Goal: Task Accomplishment & Management: Complete application form

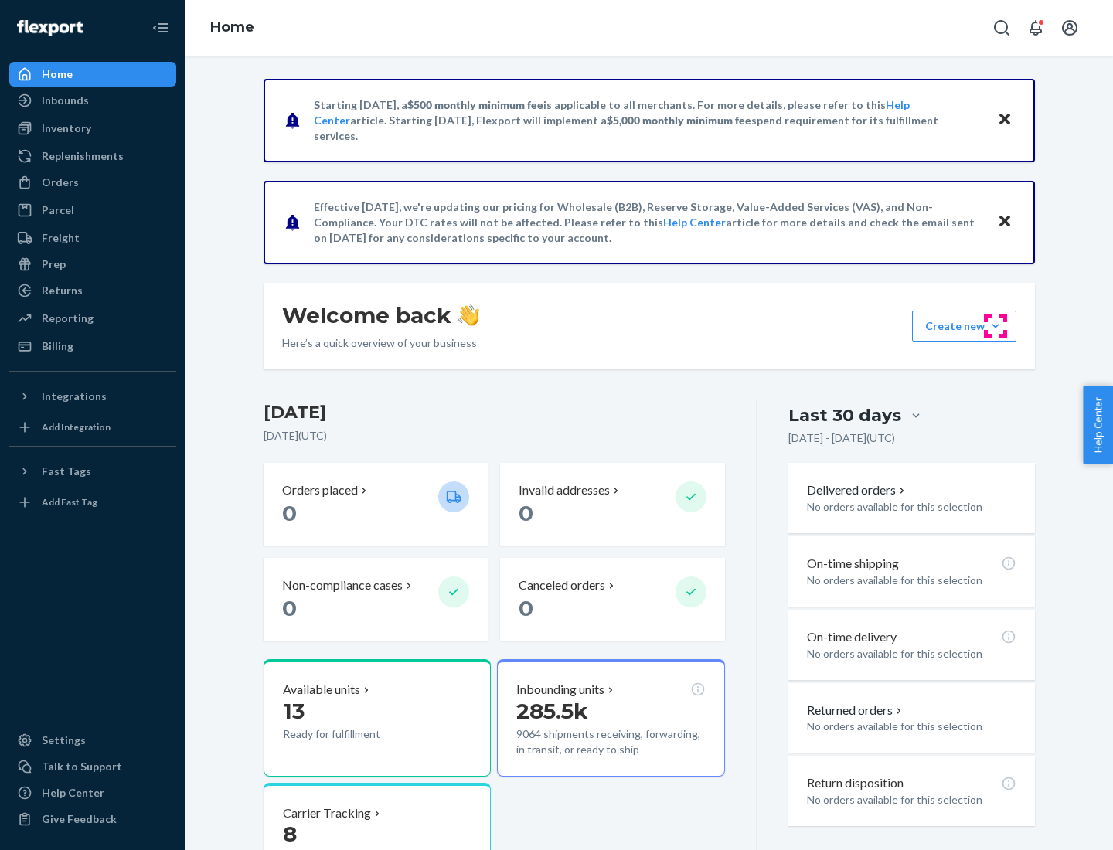
click at [995, 326] on button "Create new Create new inbound Create new order Create new product" at bounding box center [964, 326] width 104 height 31
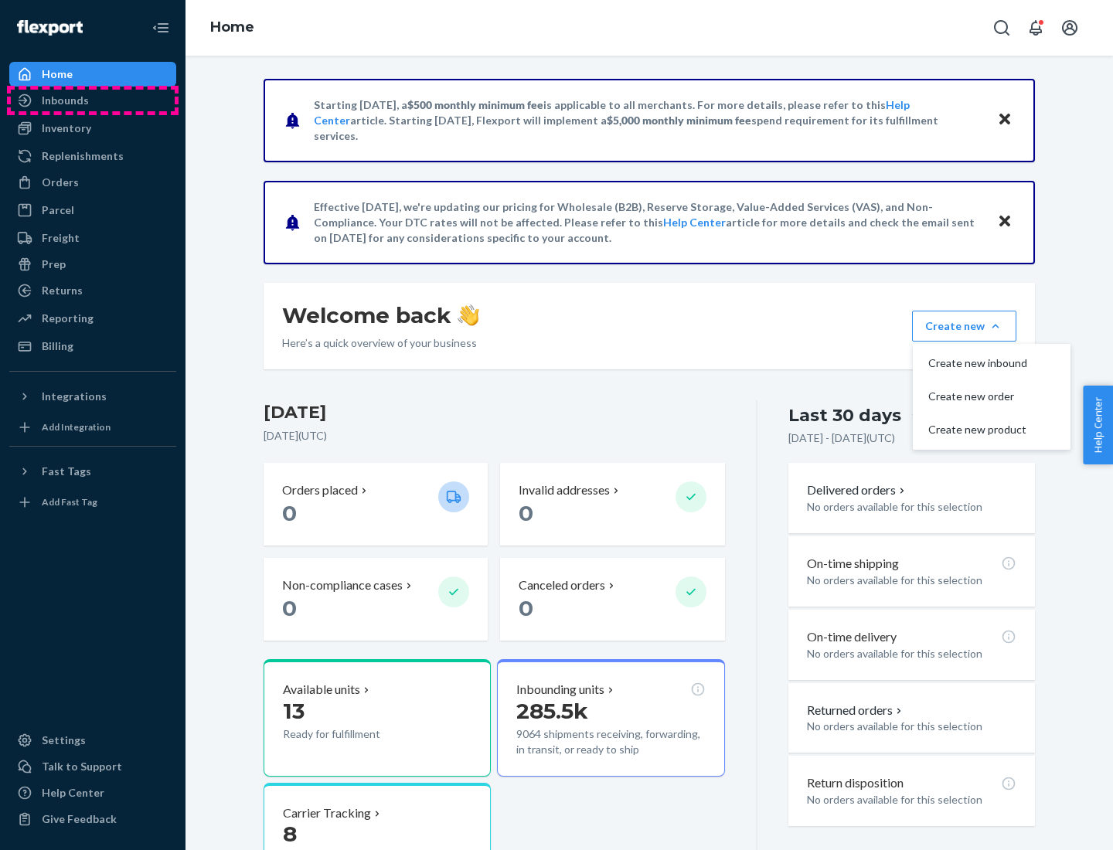
click at [93, 100] on div "Inbounds" at bounding box center [93, 101] width 164 height 22
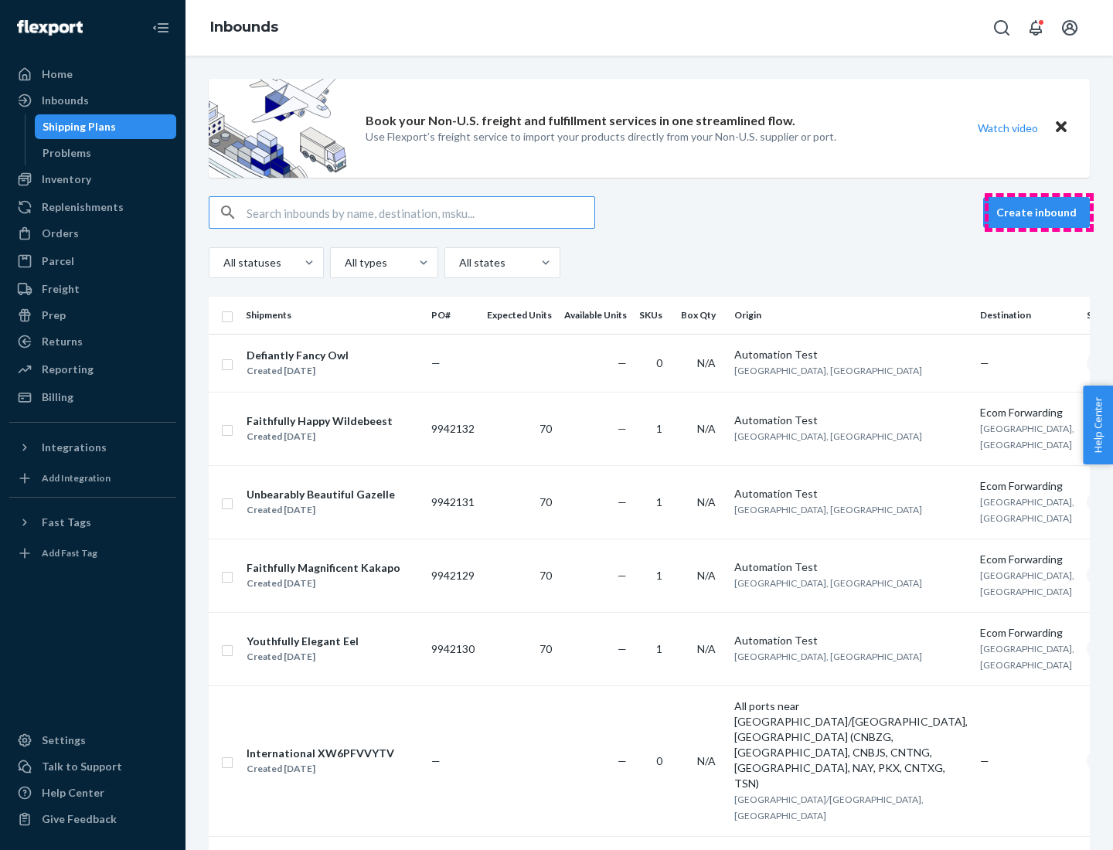
click at [1038, 212] on button "Create inbound" at bounding box center [1036, 212] width 107 height 31
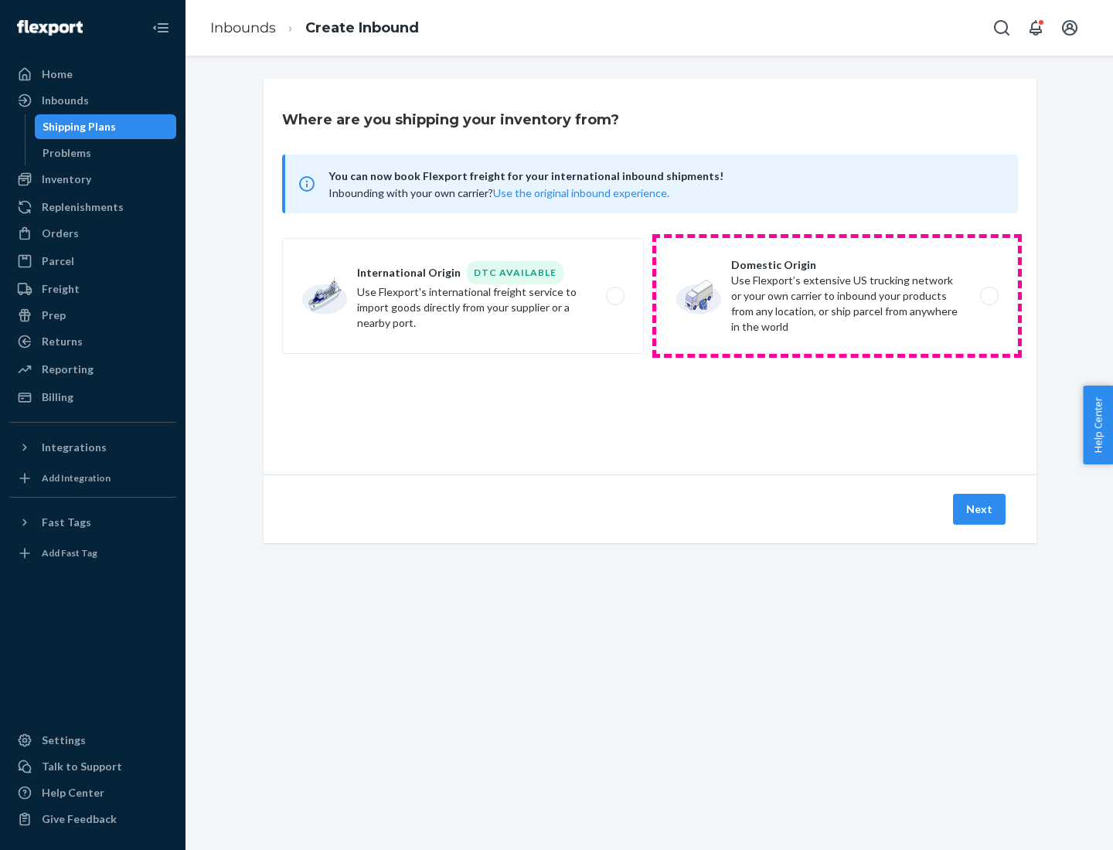
click at [837, 296] on label "Domestic Origin Use Flexport’s extensive US trucking network or your own carrie…" at bounding box center [837, 296] width 362 height 116
click at [988, 296] on input "Domestic Origin Use Flexport’s extensive US trucking network or your own carrie…" at bounding box center [993, 296] width 10 height 10
radio input "true"
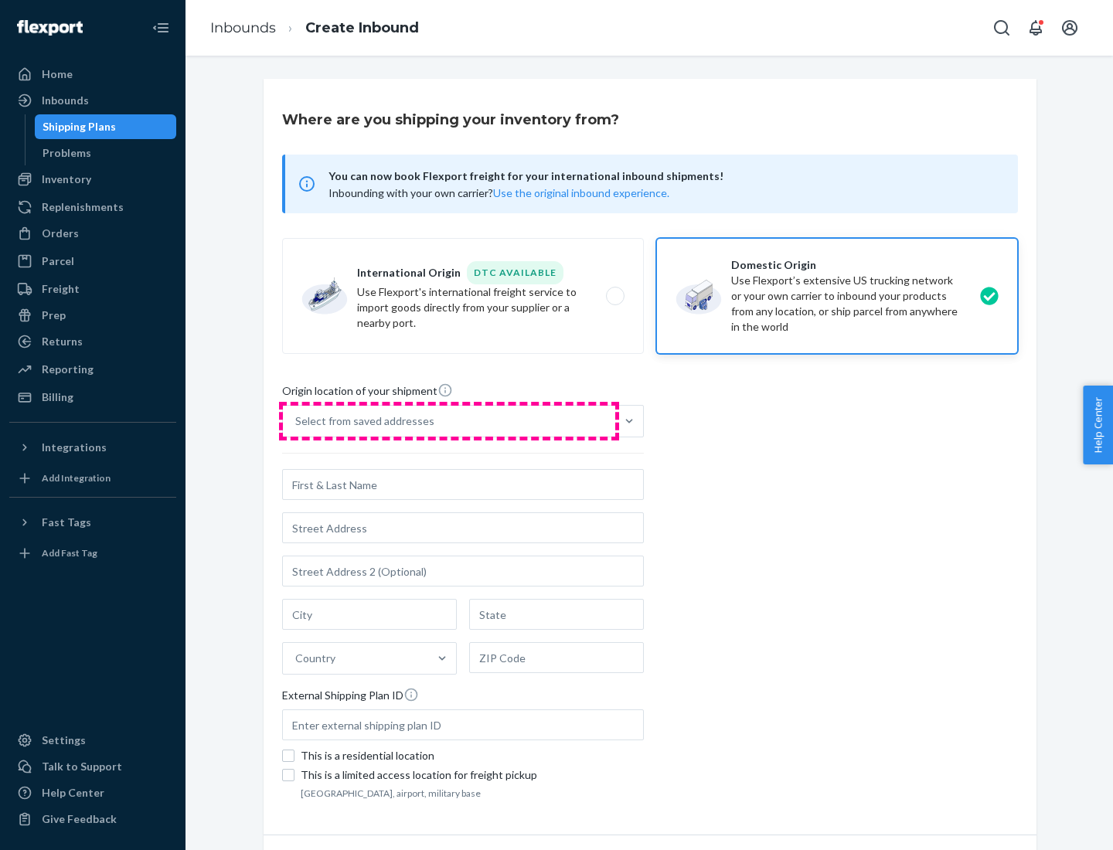
click at [449, 421] on div "Select from saved addresses" at bounding box center [449, 421] width 332 height 31
click at [297, 421] on input "Select from saved addresses" at bounding box center [296, 420] width 2 height 15
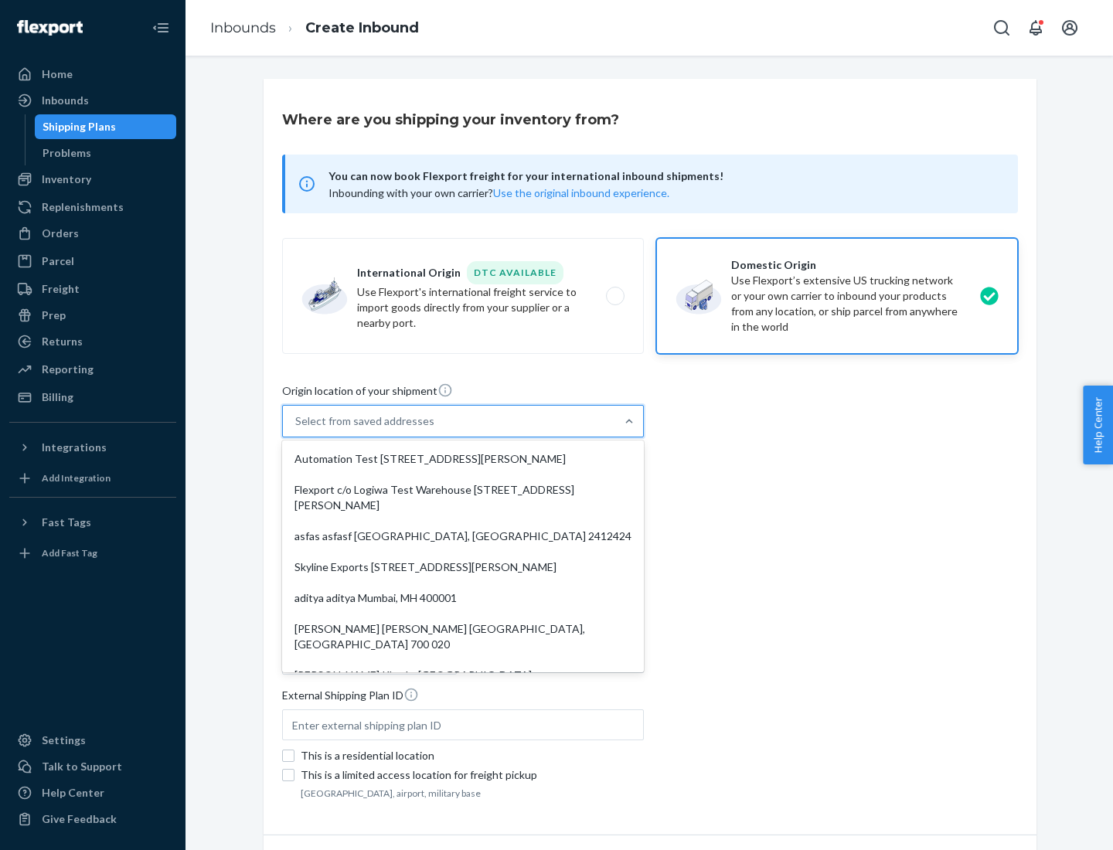
scroll to position [6, 0]
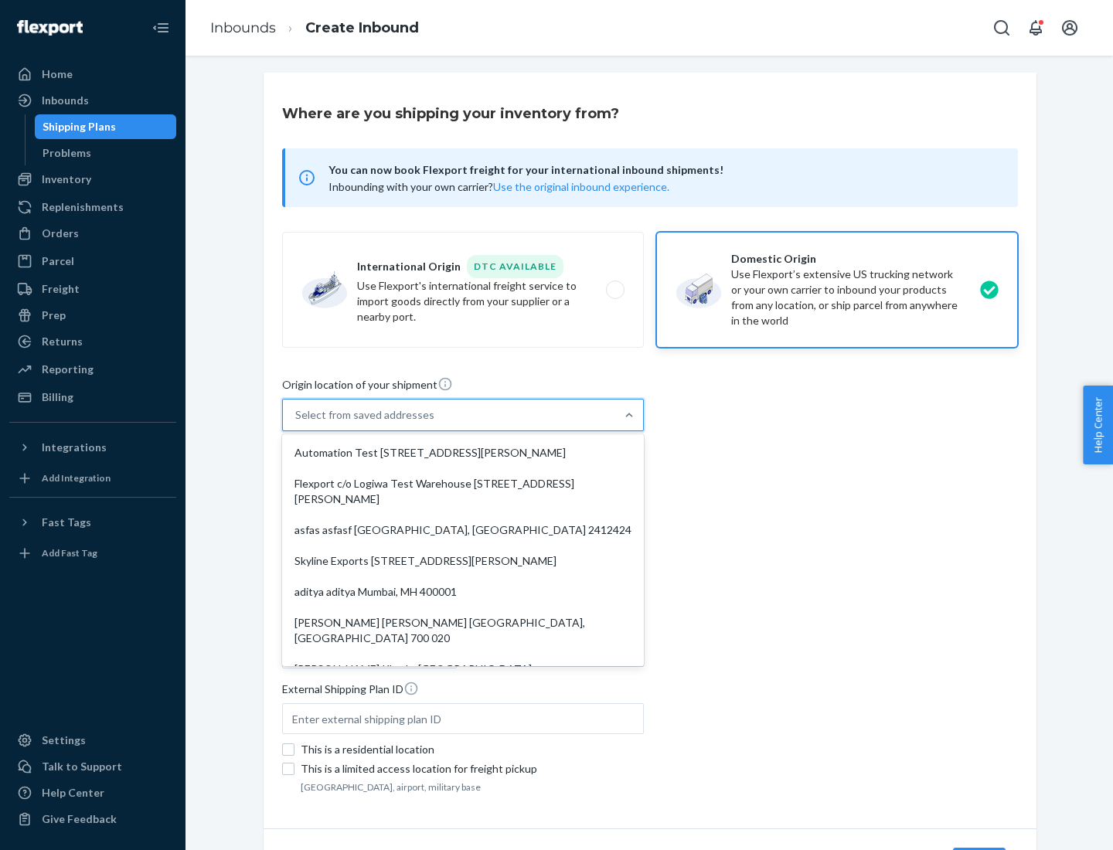
click at [463, 453] on div "Automation Test [STREET_ADDRESS][PERSON_NAME]" at bounding box center [462, 452] width 355 height 31
click at [297, 423] on input "option Automation Test [STREET_ADDRESS][PERSON_NAME]. 9 results available. Use …" at bounding box center [296, 414] width 2 height 15
type input "Automation Test"
type input "9th Floor"
type input "[GEOGRAPHIC_DATA]"
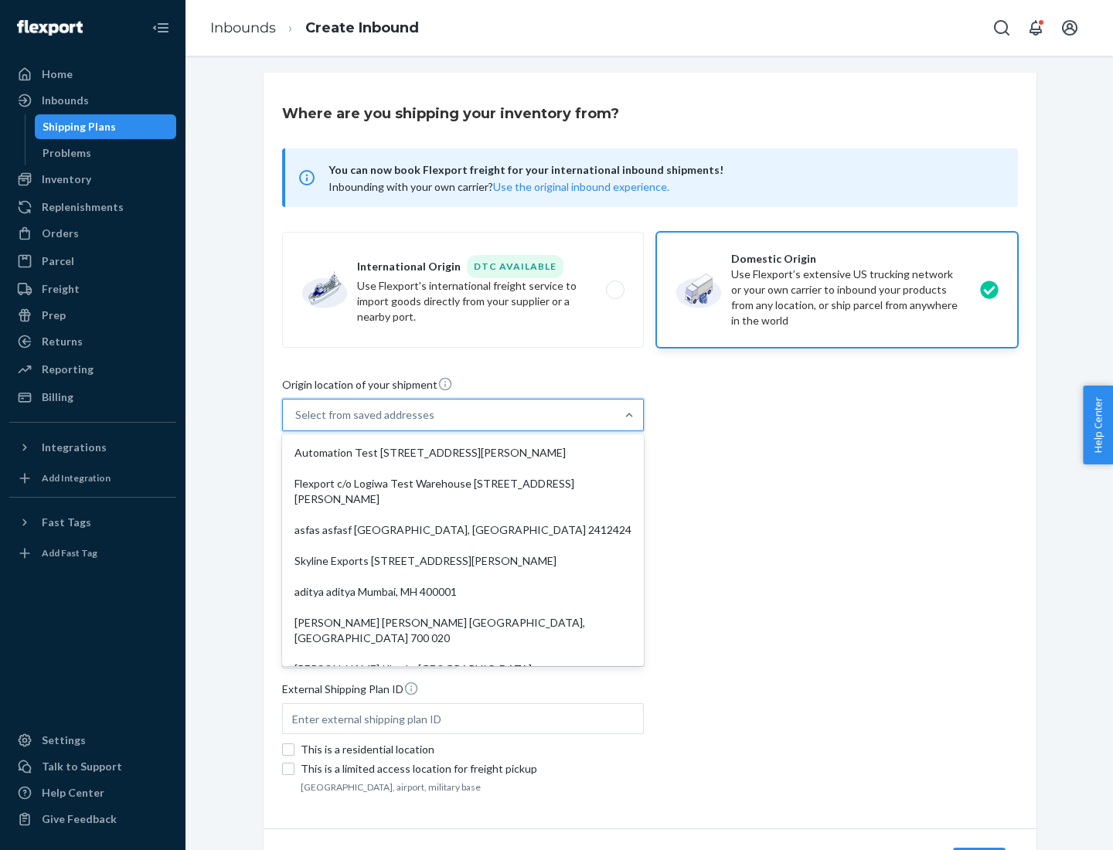
type input "CA"
type input "94104"
type input "[STREET_ADDRESS][PERSON_NAME]"
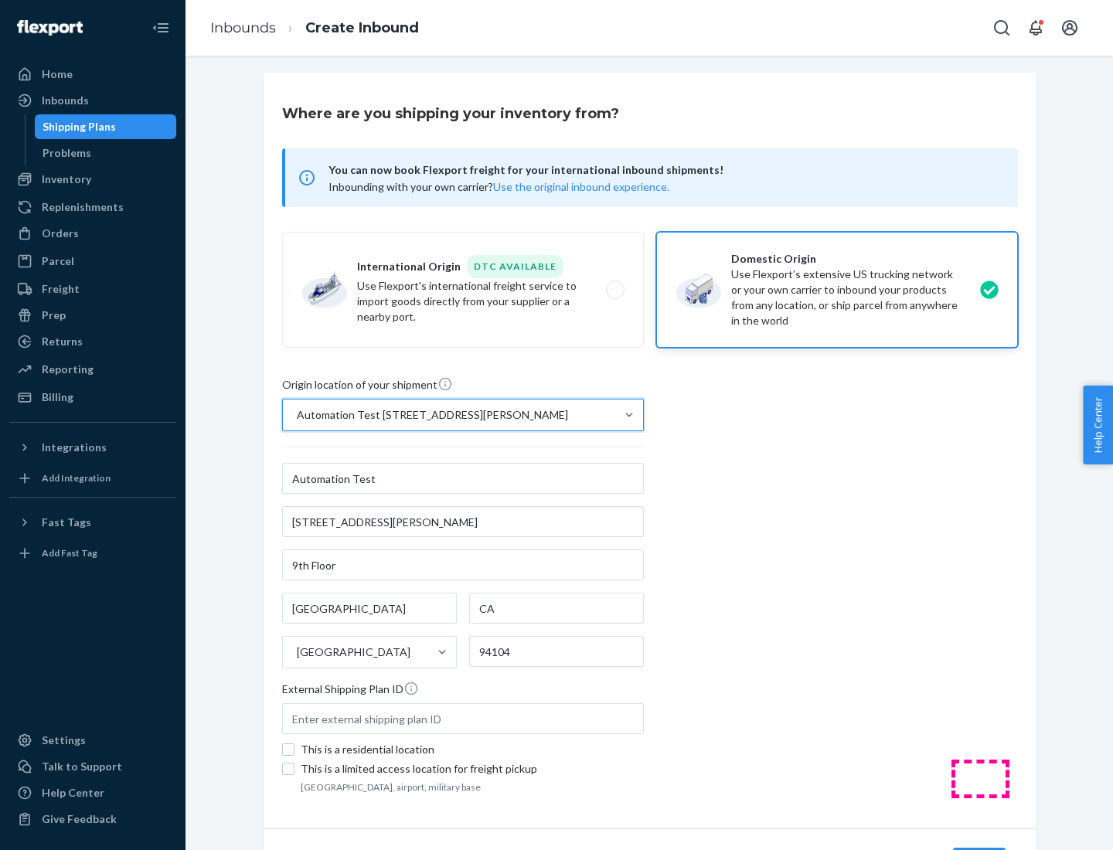
scroll to position [90, 0]
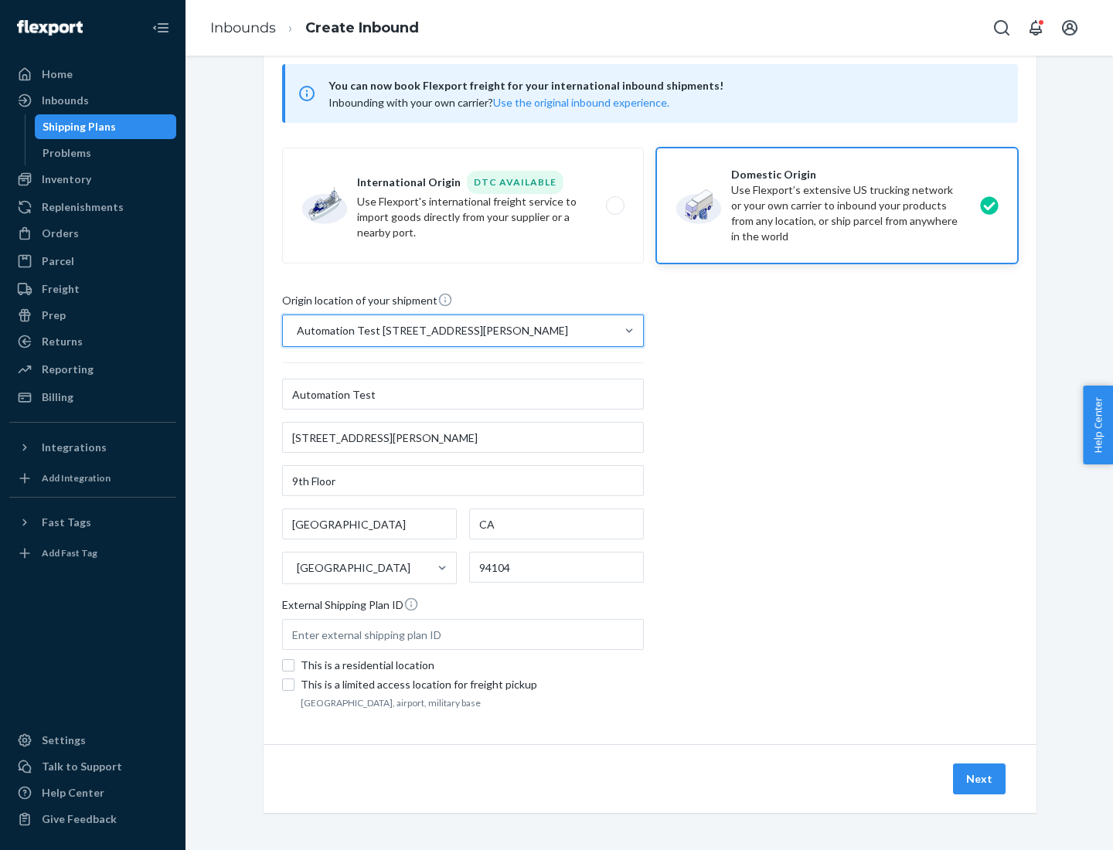
click at [980, 779] on button "Next" at bounding box center [979, 778] width 53 height 31
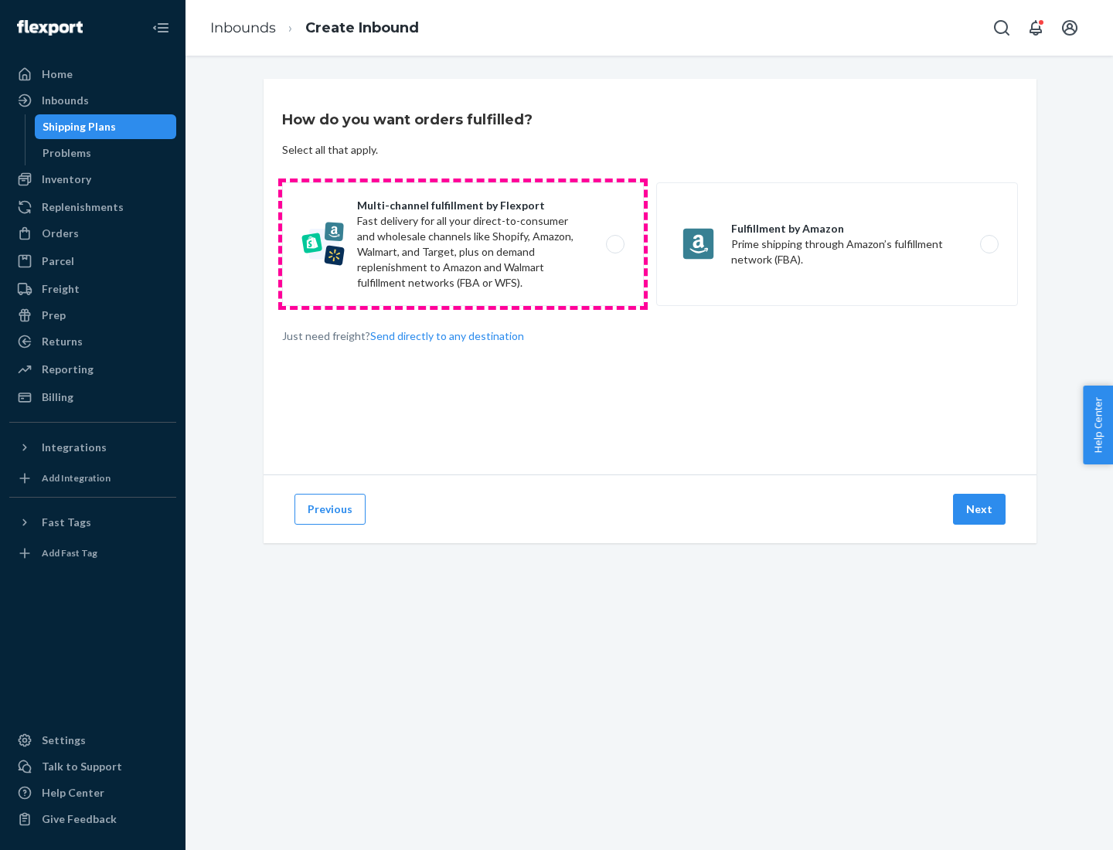
click at [463, 244] on label "Multi-channel fulfillment by Flexport Fast delivery for all your direct-to-cons…" at bounding box center [463, 244] width 362 height 124
click at [614, 244] on input "Multi-channel fulfillment by Flexport Fast delivery for all your direct-to-cons…" at bounding box center [619, 245] width 10 height 10
radio input "true"
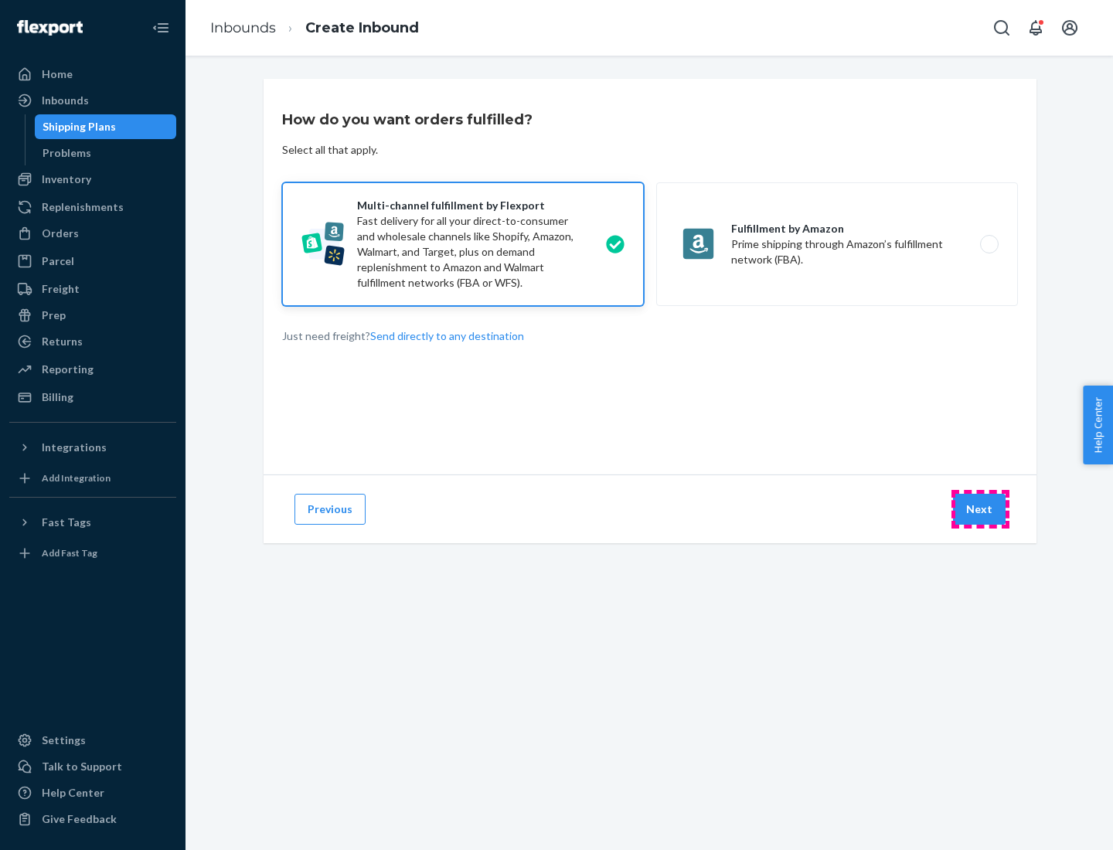
click at [980, 509] on button "Next" at bounding box center [979, 509] width 53 height 31
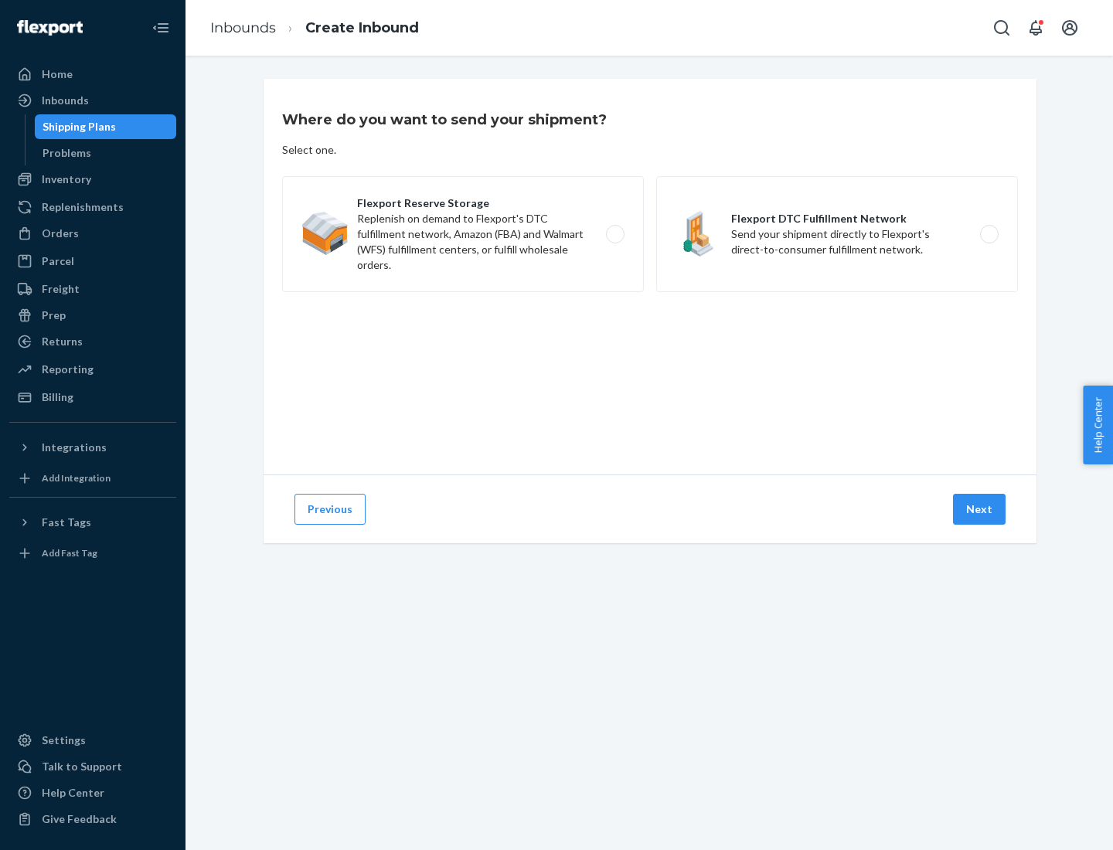
click at [837, 234] on label "Flexport DTC Fulfillment Network Send your shipment directly to Flexport's dire…" at bounding box center [837, 234] width 362 height 116
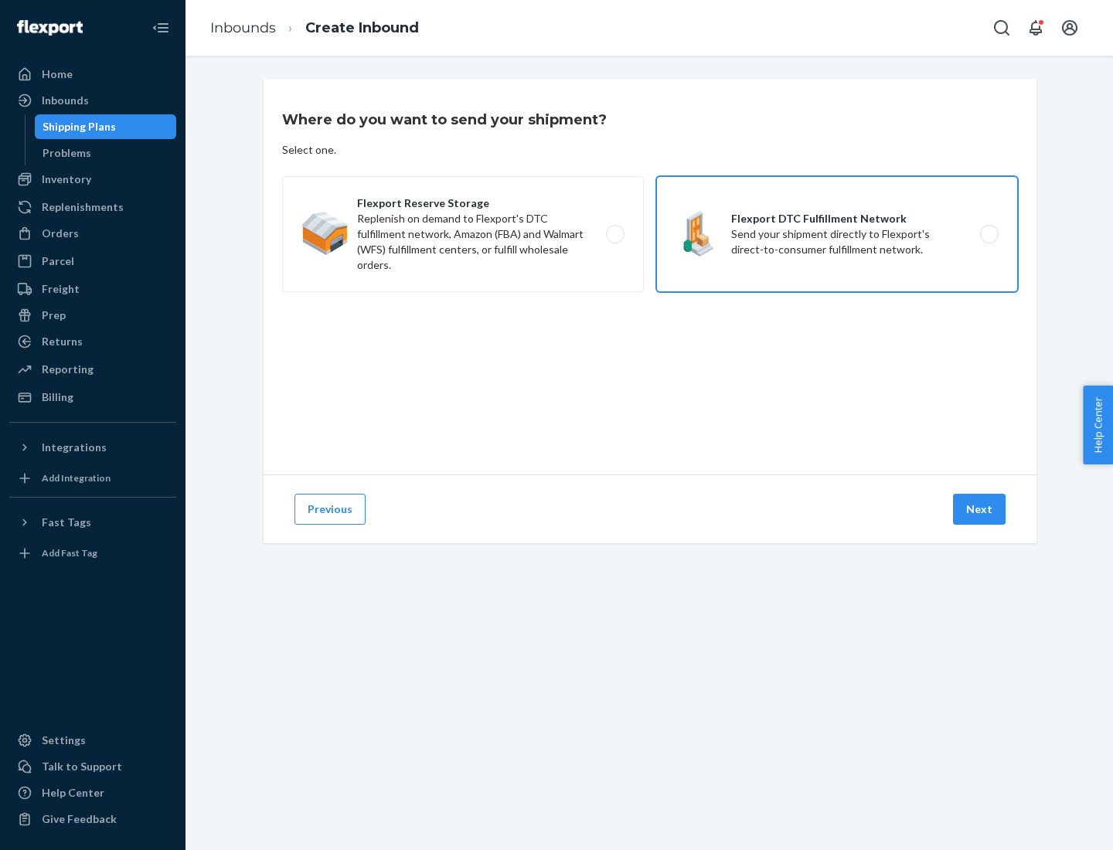
click at [988, 234] on input "Flexport DTC Fulfillment Network Send your shipment directly to Flexport's dire…" at bounding box center [993, 234] width 10 height 10
radio input "true"
click at [980, 509] on button "Next" at bounding box center [979, 509] width 53 height 31
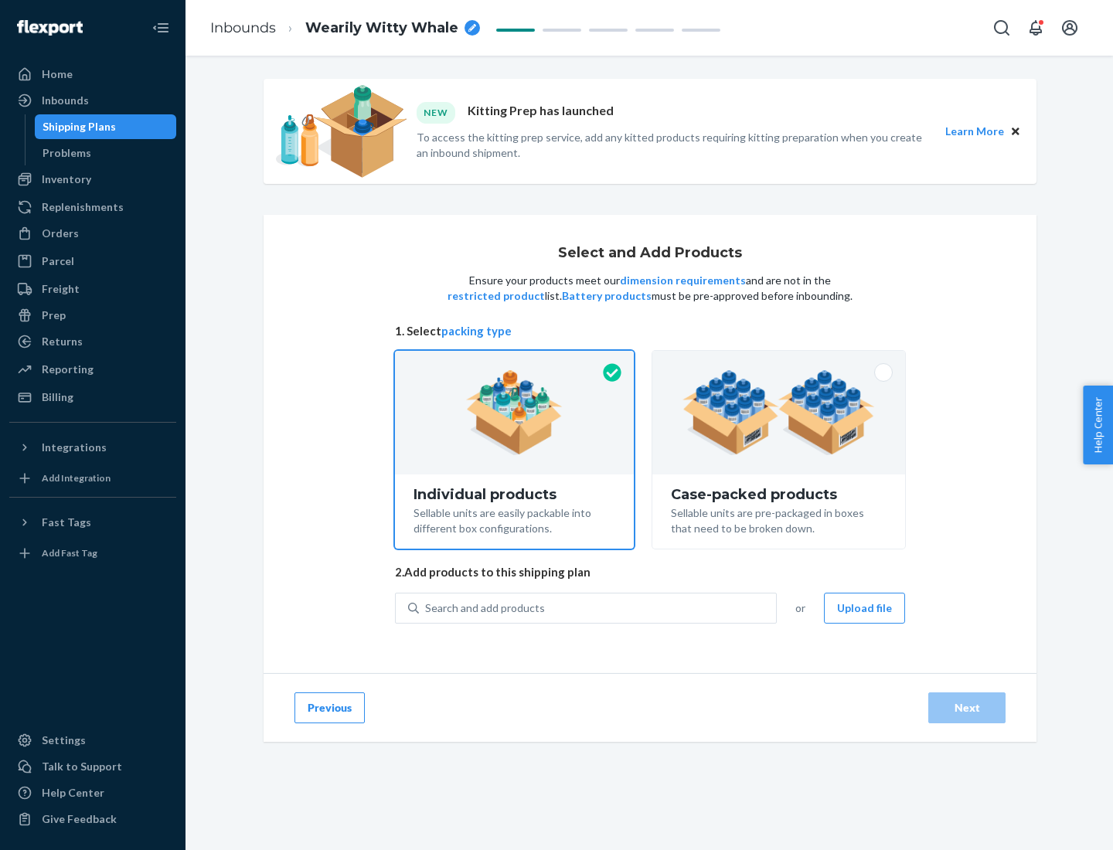
click at [779, 413] on img at bounding box center [778, 412] width 192 height 85
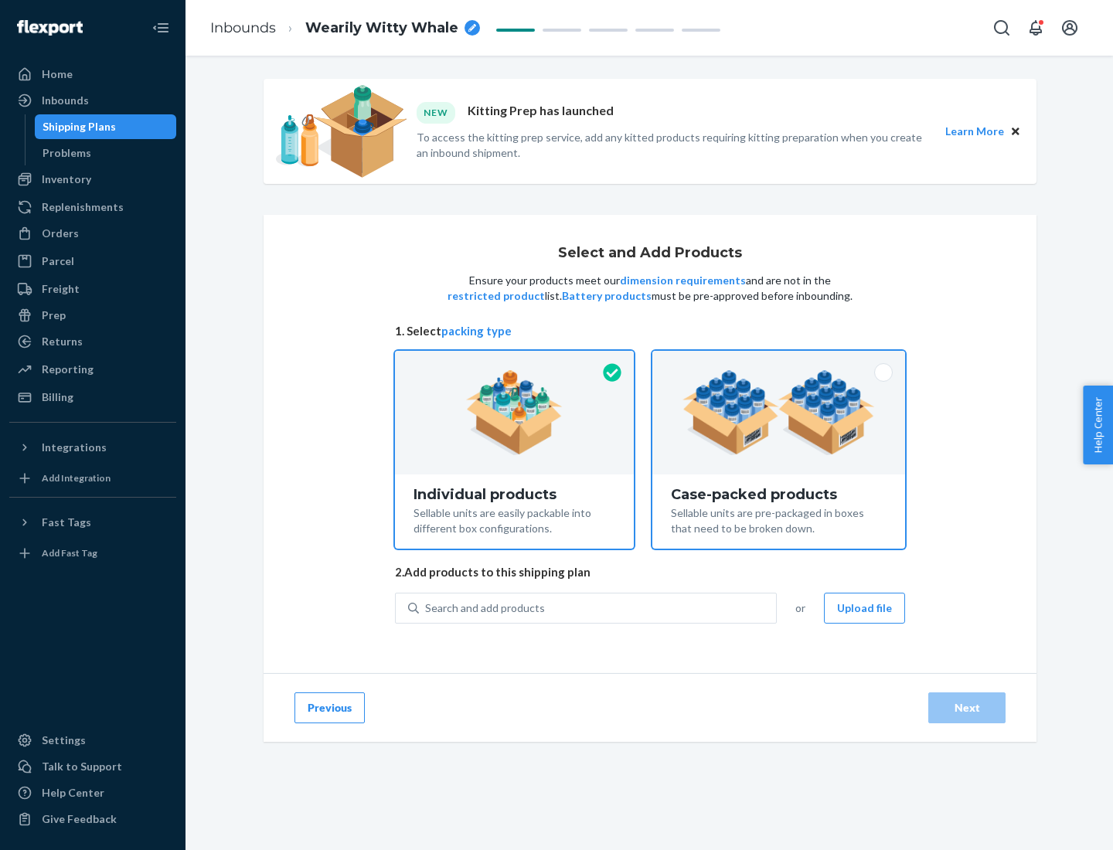
click at [779, 361] on input "Case-packed products Sellable units are pre-packaged in boxes that need to be b…" at bounding box center [778, 356] width 10 height 10
radio input "true"
radio input "false"
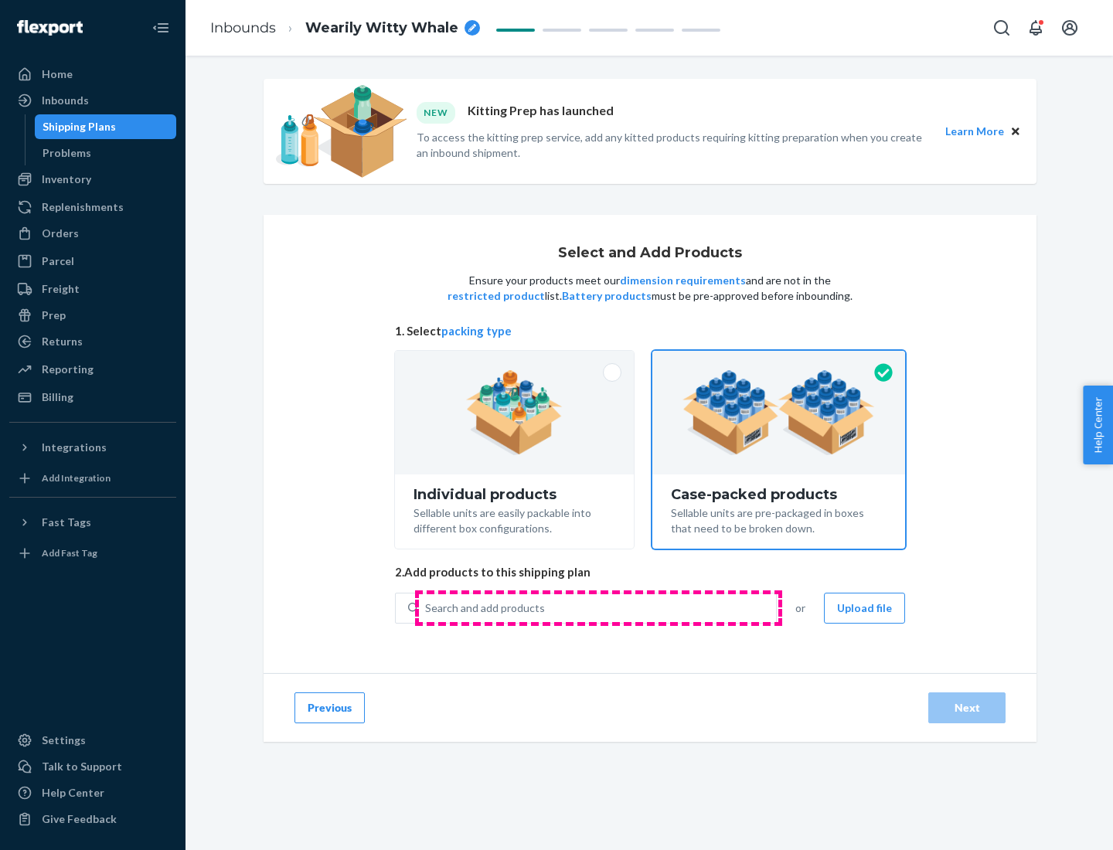
click at [598, 607] on div "Search and add products" at bounding box center [597, 608] width 357 height 28
click at [427, 607] on input "Search and add products" at bounding box center [426, 607] width 2 height 15
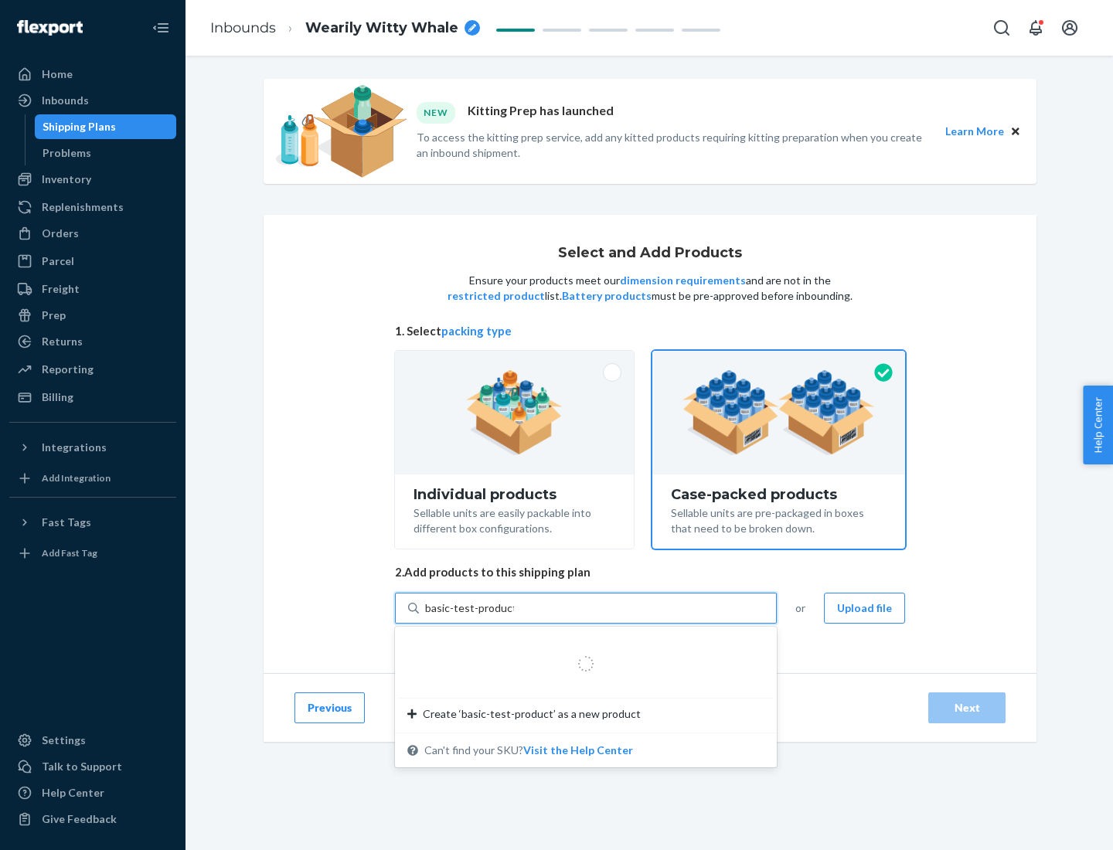
type input "basic-test-product-1"
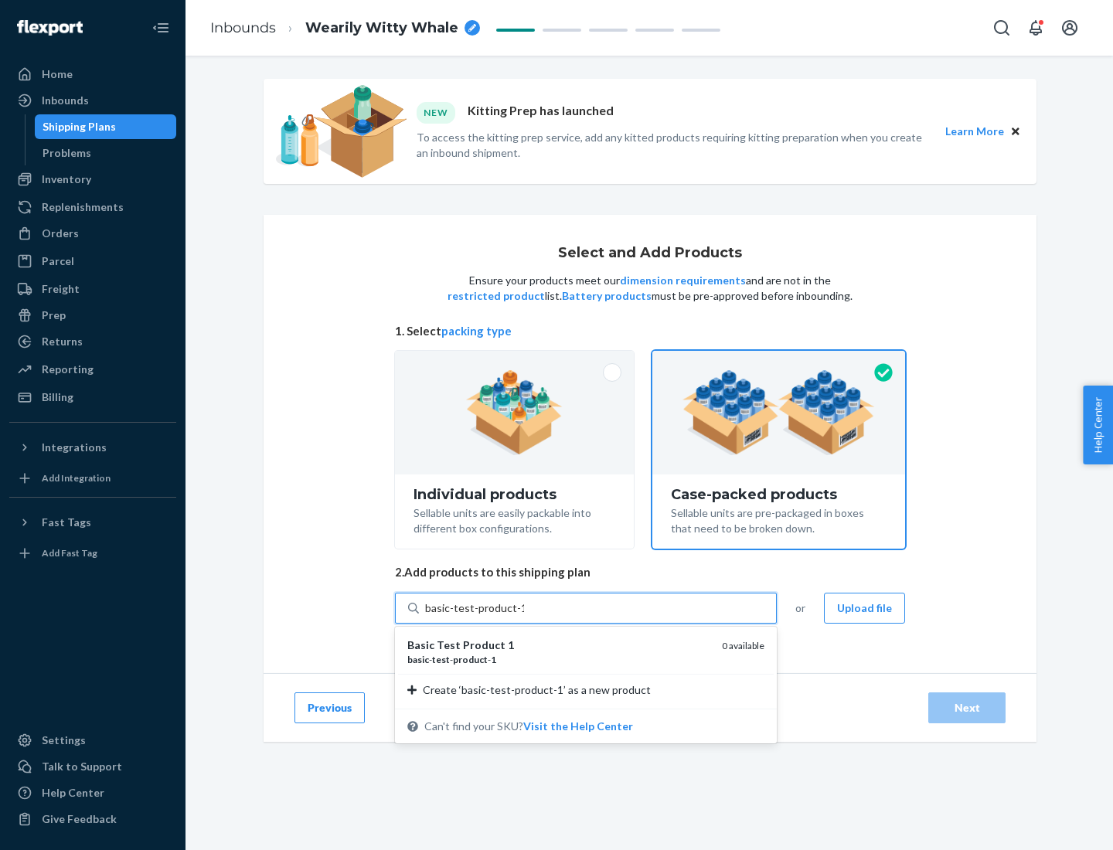
click at [559, 659] on div "basic - test - product - 1" at bounding box center [558, 659] width 302 height 13
click at [524, 616] on input "basic-test-product-1" at bounding box center [474, 607] width 99 height 15
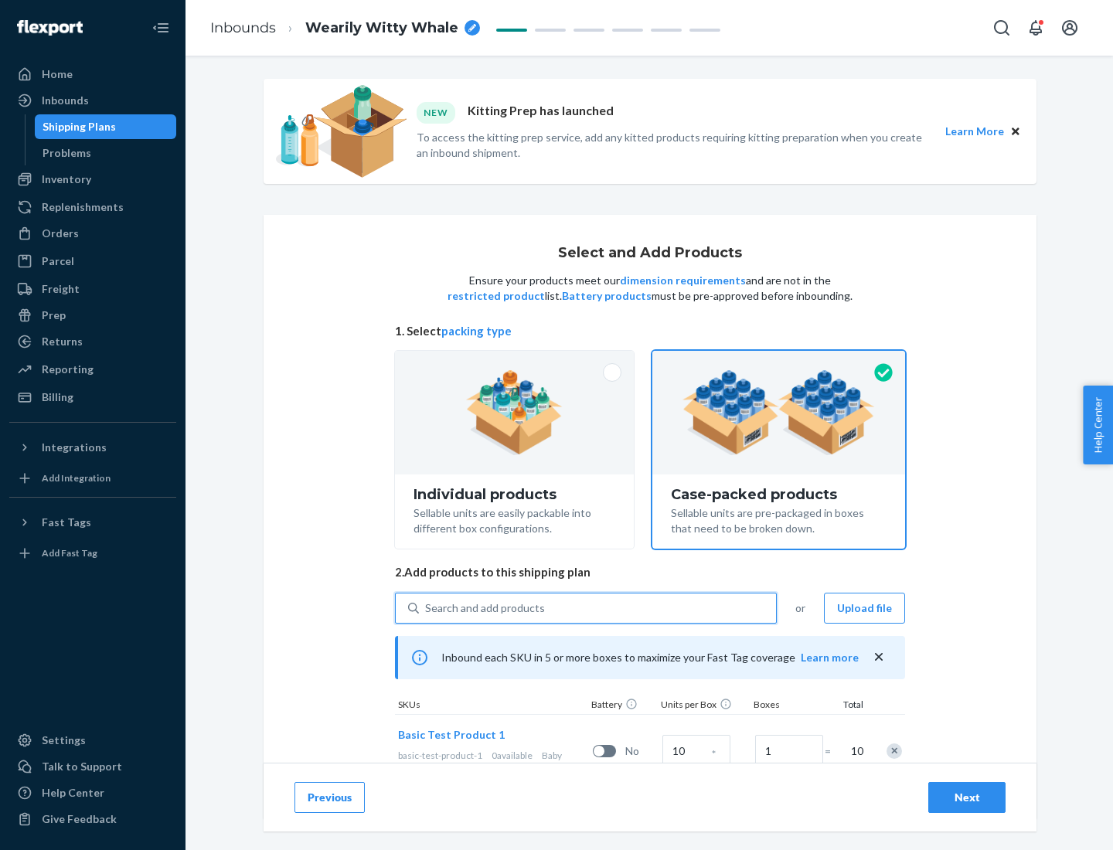
scroll to position [56, 0]
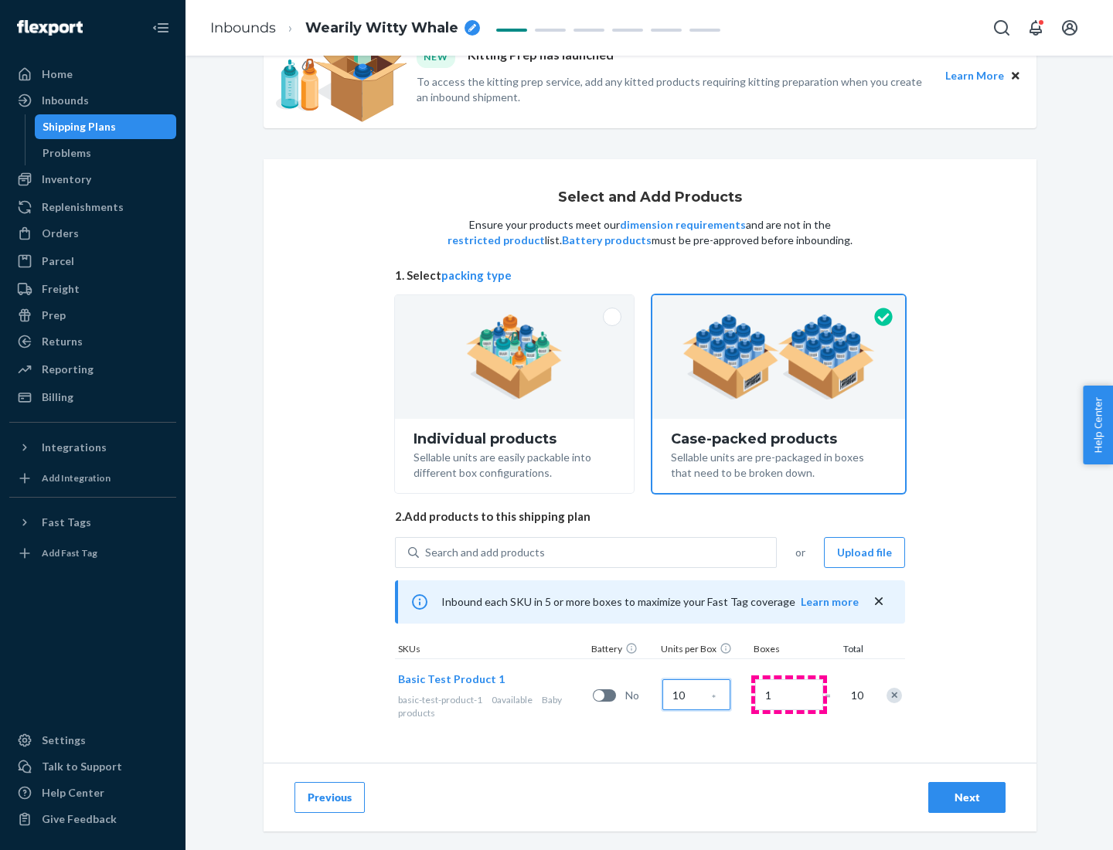
type input "10"
type input "7"
click at [967, 797] on div "Next" at bounding box center [966, 797] width 51 height 15
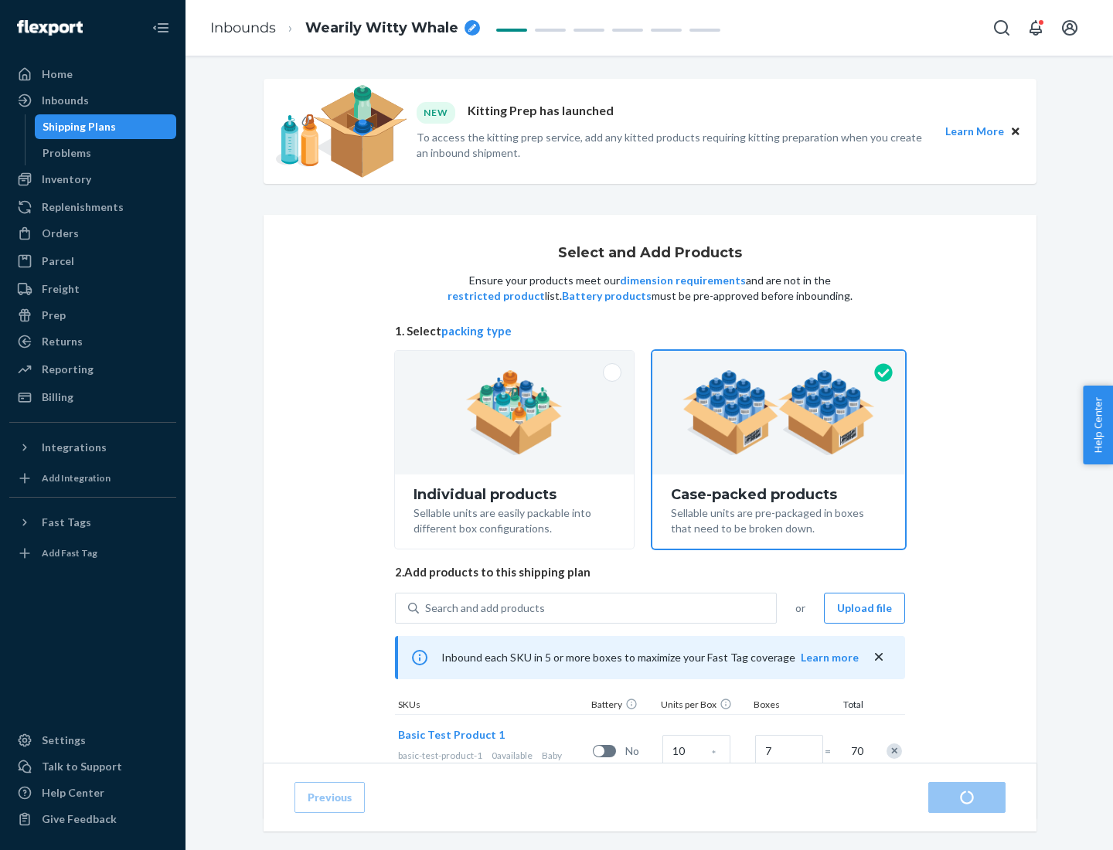
radio input "true"
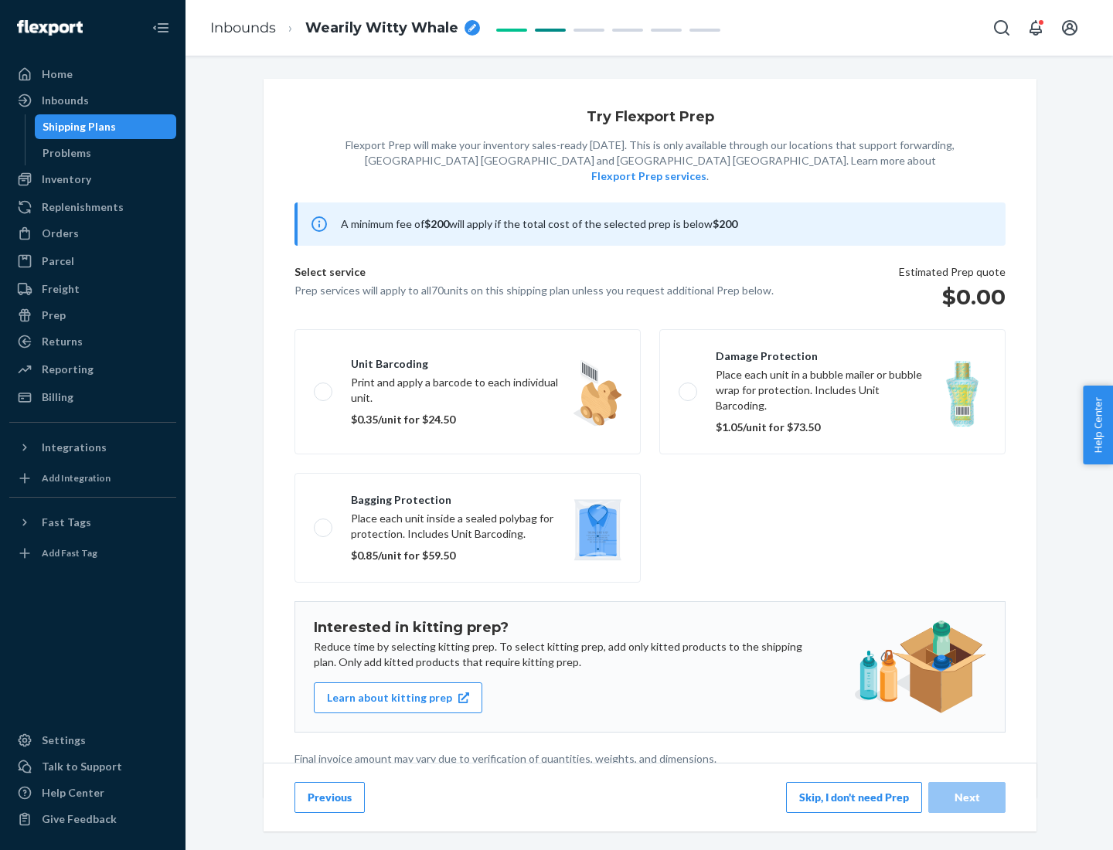
scroll to position [4, 0]
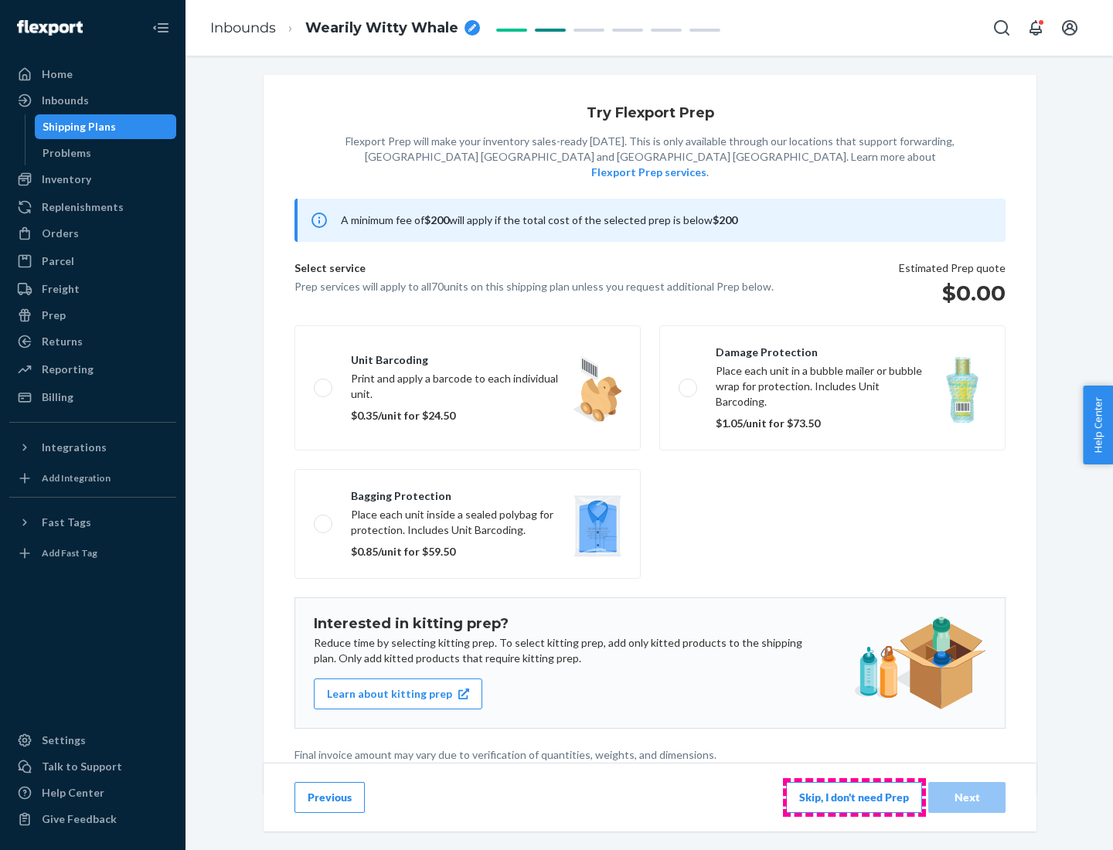
click at [854, 797] on button "Skip, I don't need Prep" at bounding box center [854, 797] width 136 height 31
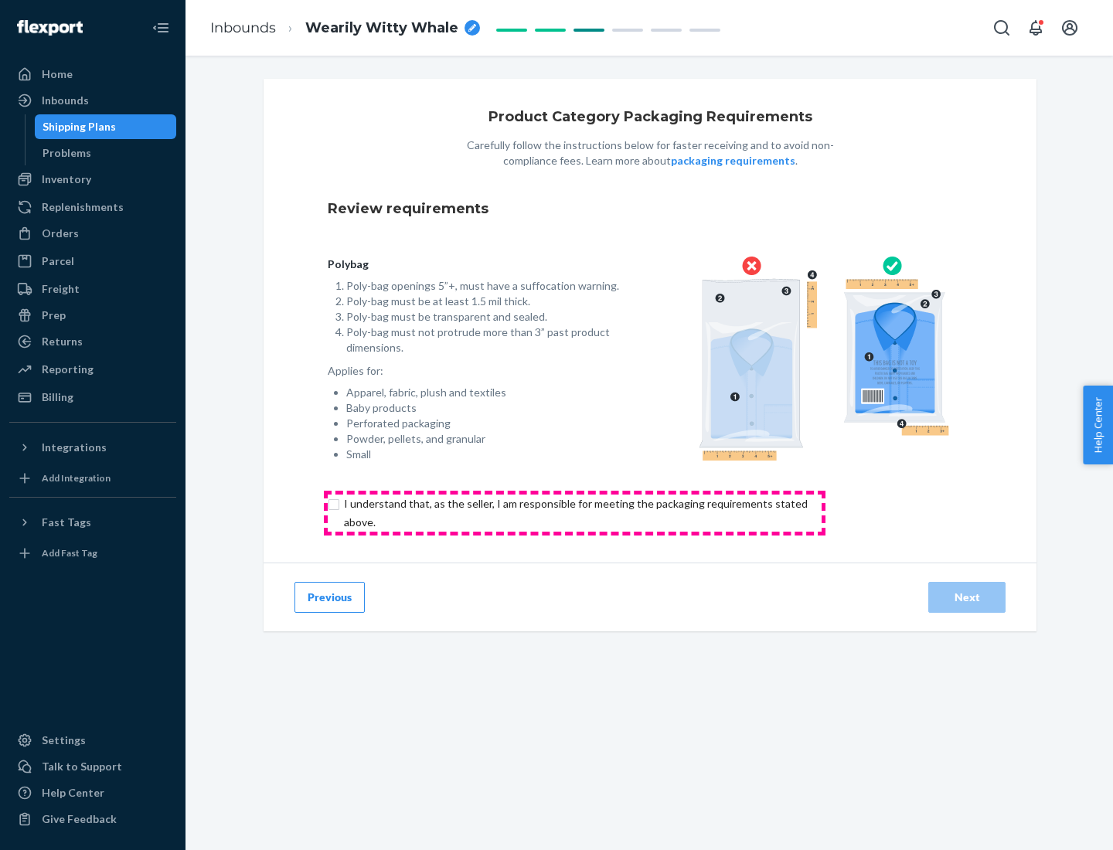
click at [574, 512] on input "checkbox" at bounding box center [585, 513] width 514 height 37
checkbox input "true"
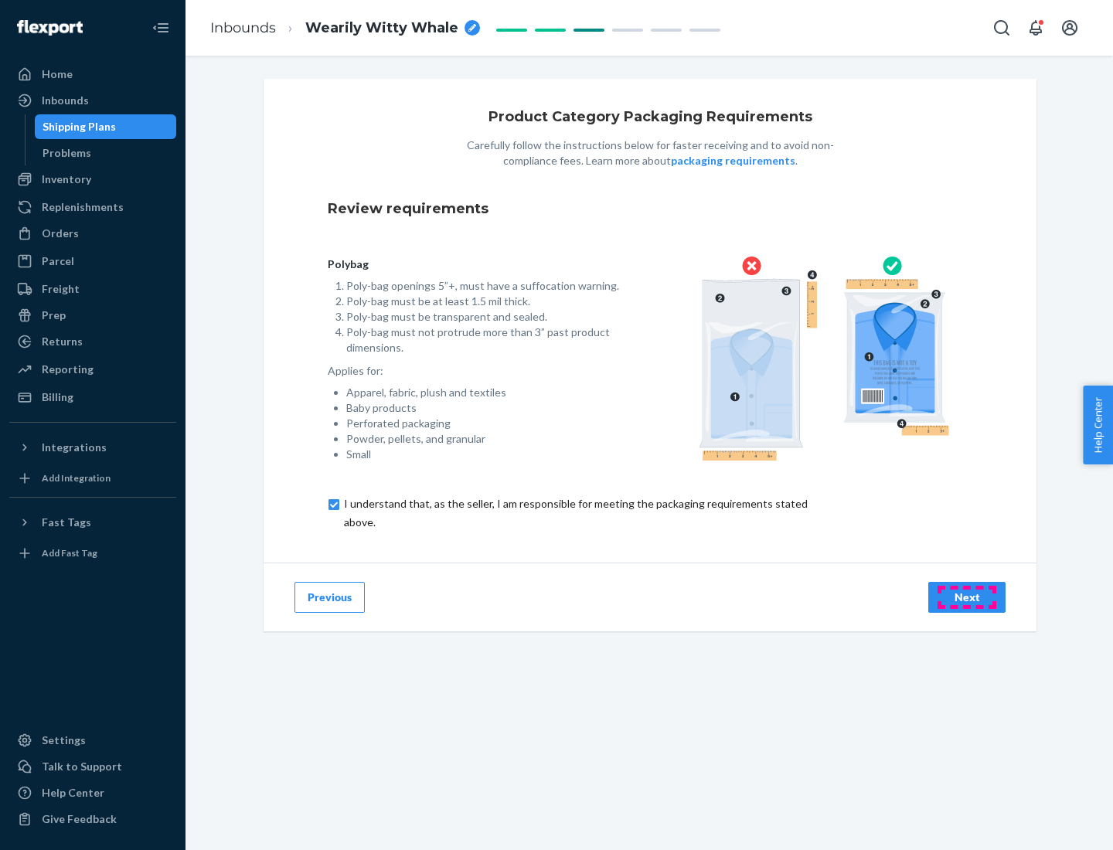
click at [967, 597] on div "Next" at bounding box center [966, 597] width 51 height 15
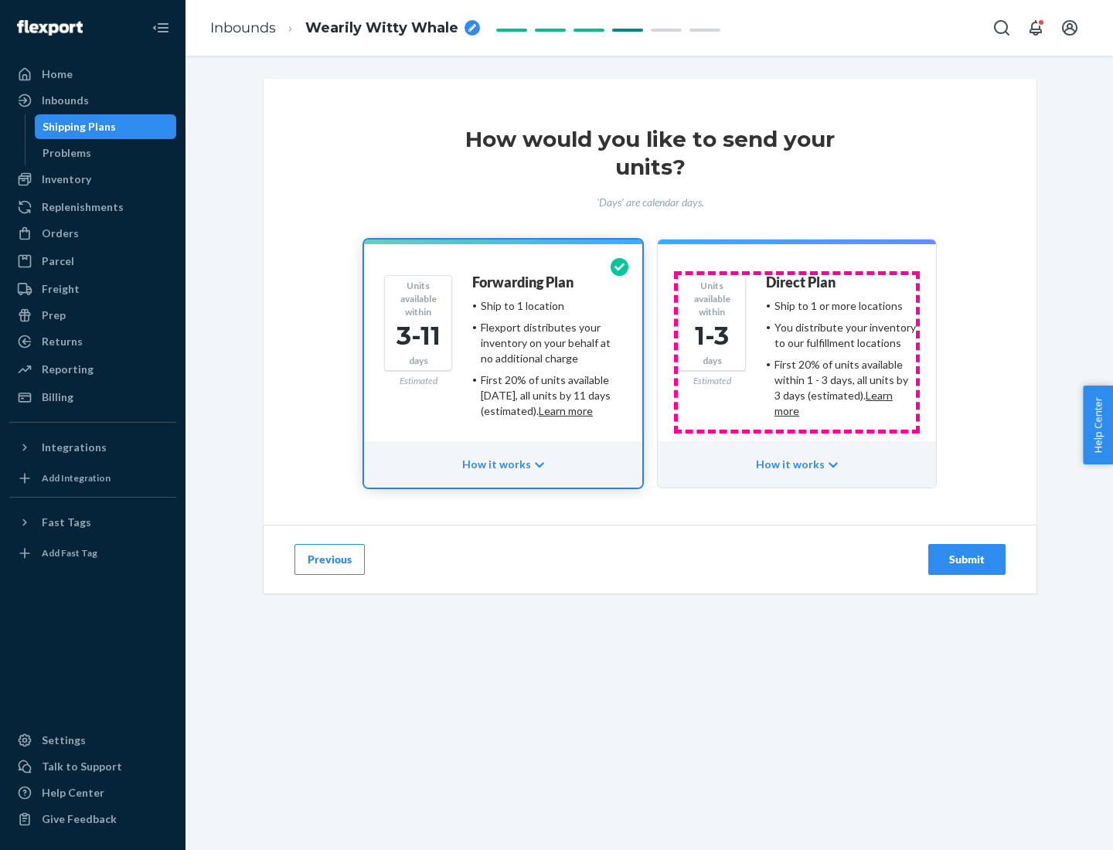
click at [797, 352] on ul "Ship to 1 or more locations You distribute your inventory to our fulfillment lo…" at bounding box center [841, 358] width 150 height 121
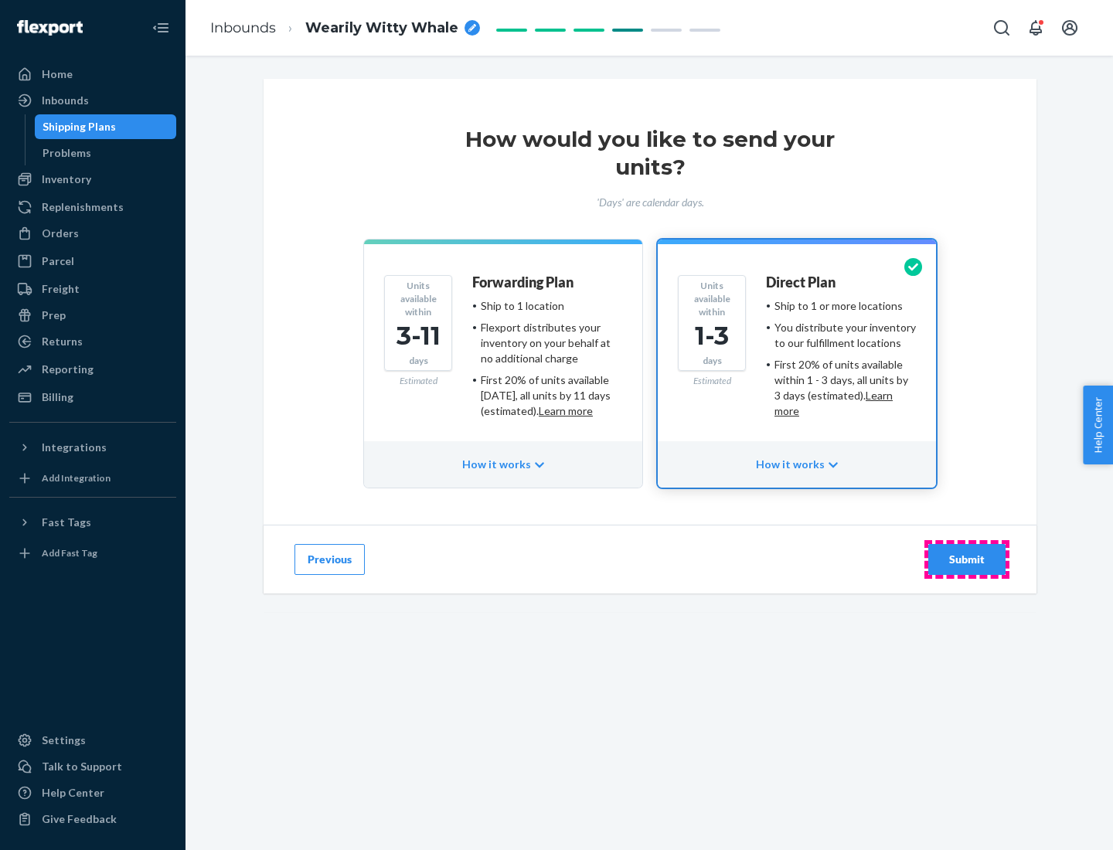
click at [967, 559] on div "Submit" at bounding box center [966, 559] width 51 height 15
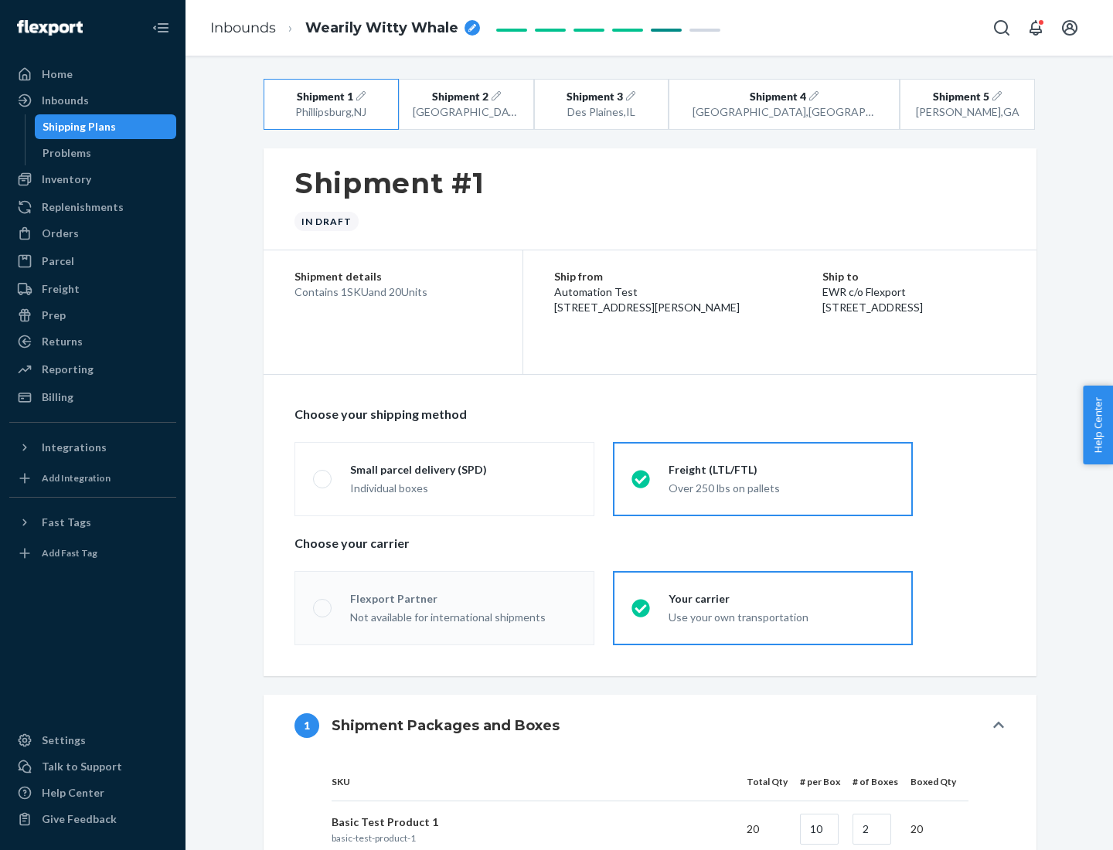
radio input "true"
radio input "false"
radio input "true"
radio input "false"
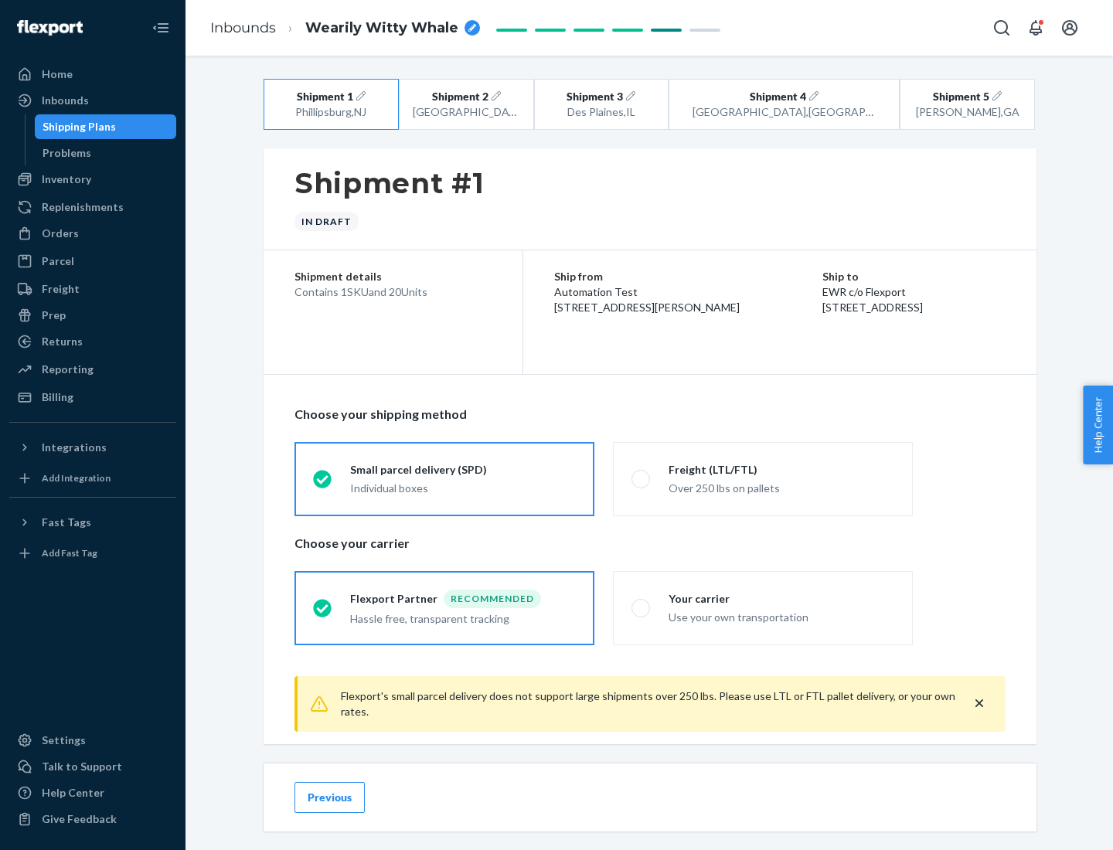
scroll to position [17, 0]
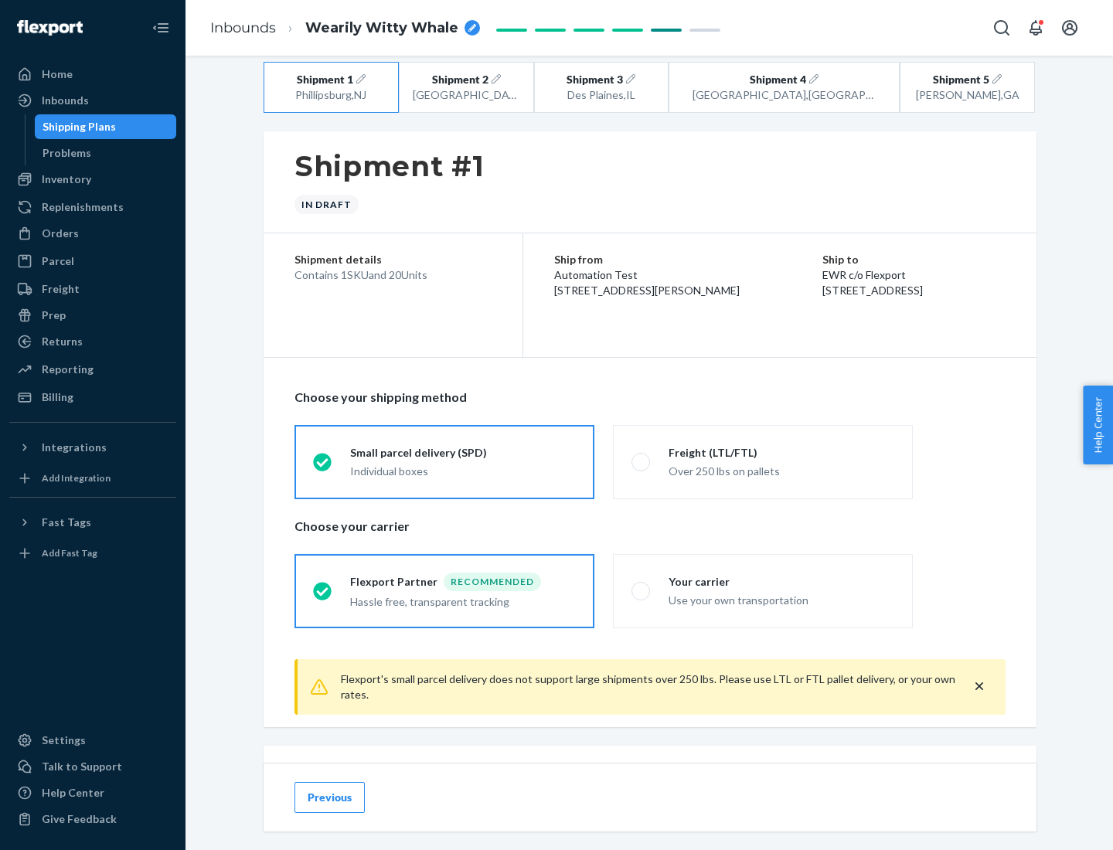
click at [781, 452] on div "Freight (LTL/FTL)" at bounding box center [781, 452] width 226 height 15
click at [641, 457] on input "Freight (LTL/FTL) Over 250 lbs on pallets" at bounding box center [636, 462] width 10 height 10
radio input "true"
radio input "false"
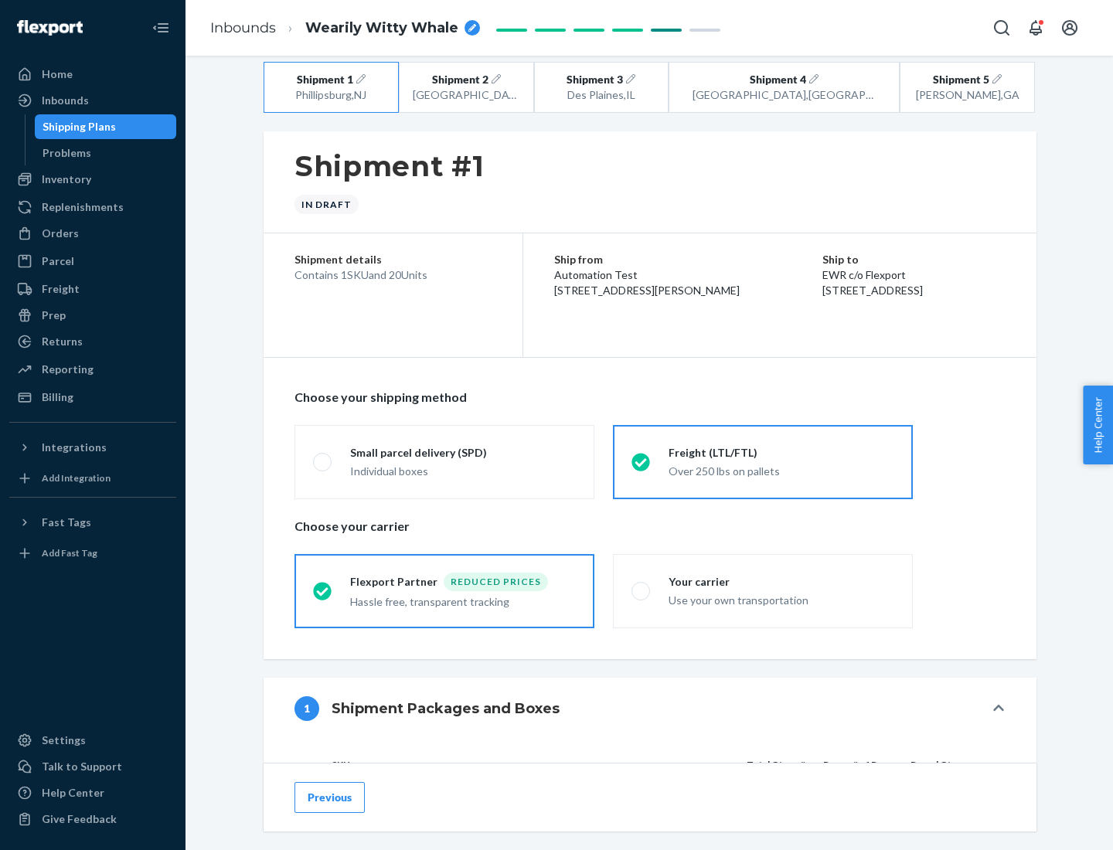
scroll to position [146, 0]
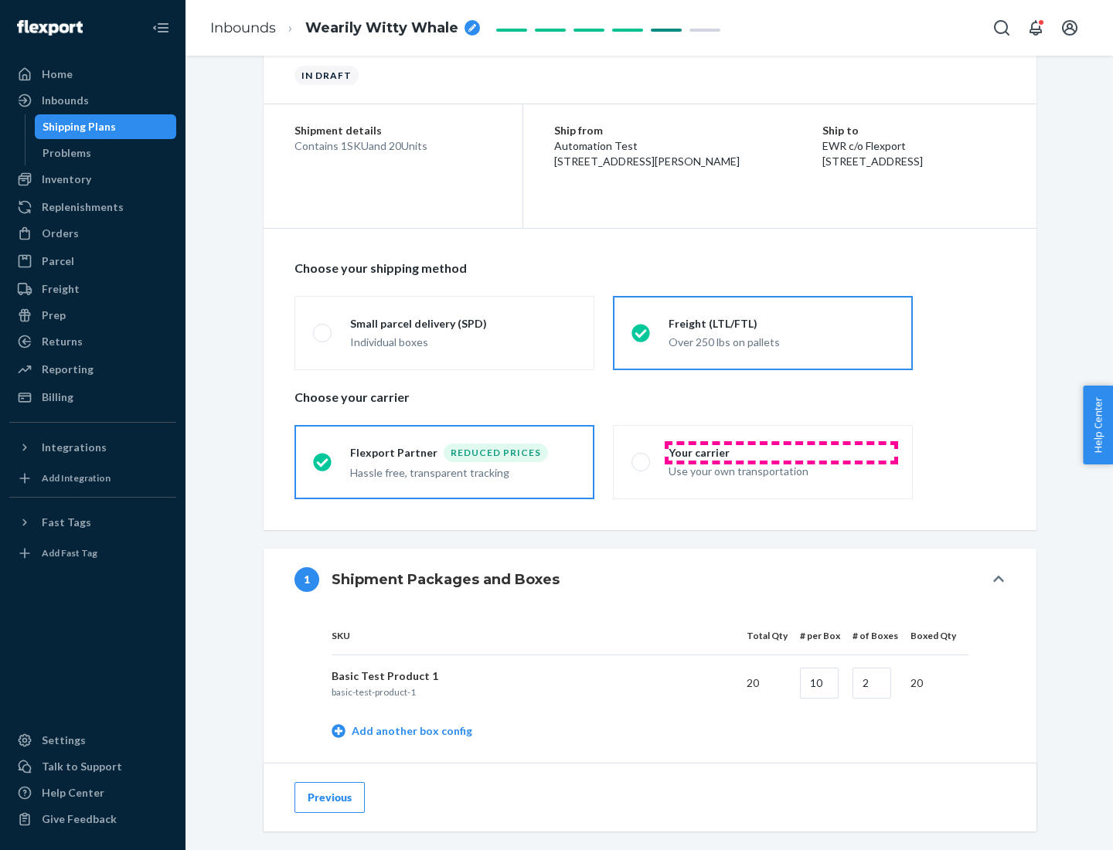
click at [781, 452] on div "Your carrier" at bounding box center [781, 452] width 226 height 15
click at [641, 457] on input "Your carrier Use your own transportation" at bounding box center [636, 462] width 10 height 10
radio input "true"
radio input "false"
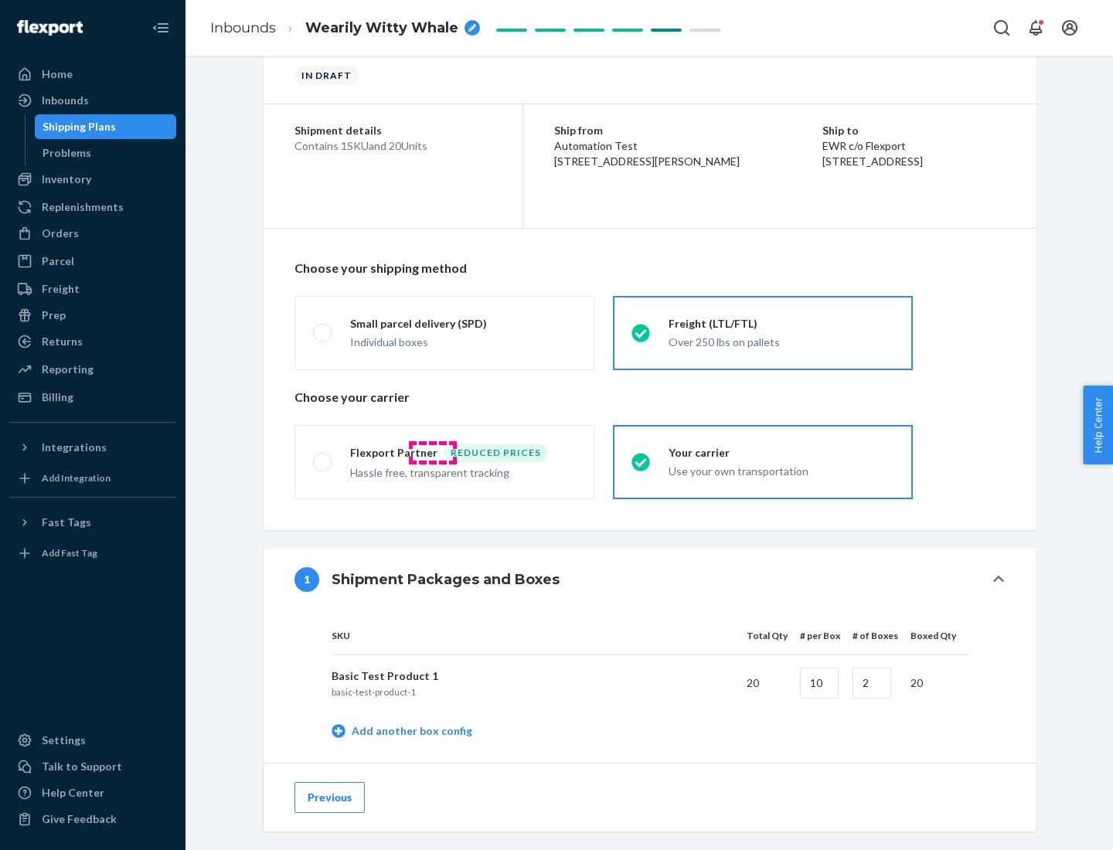
scroll to position [488, 0]
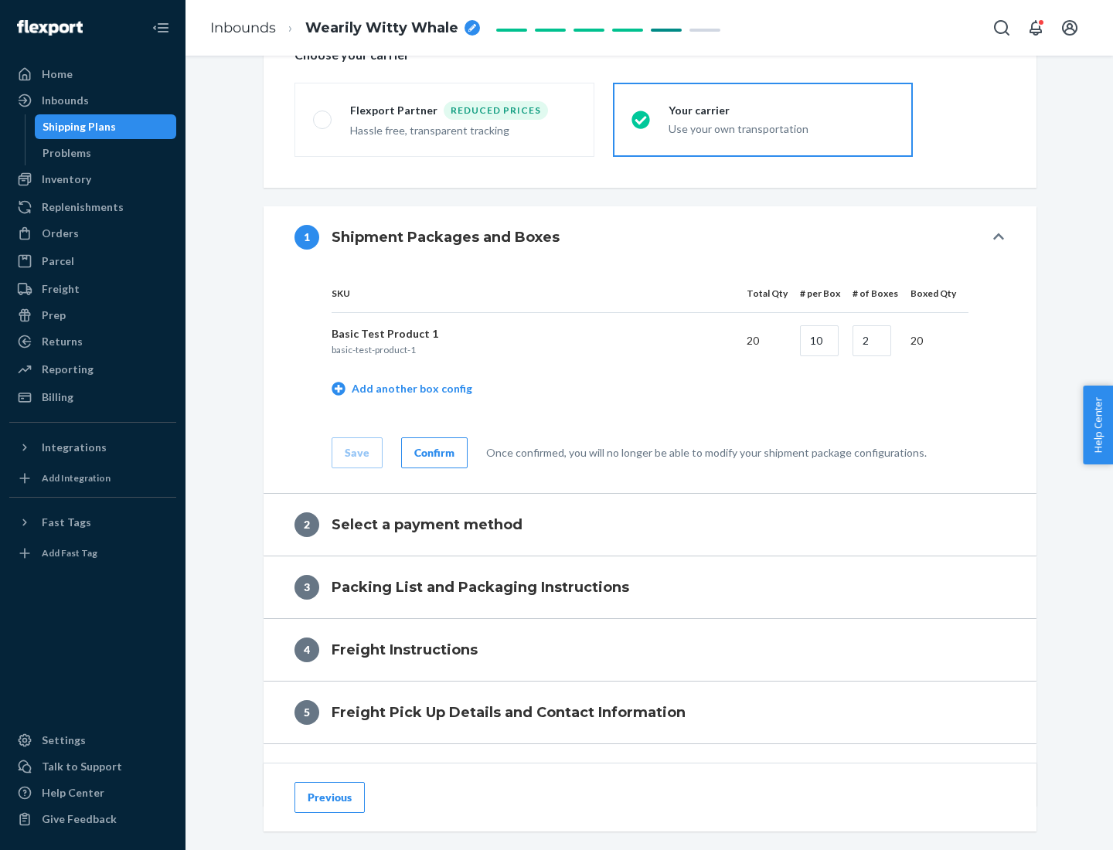
click at [432, 452] on div "Confirm" at bounding box center [434, 452] width 40 height 15
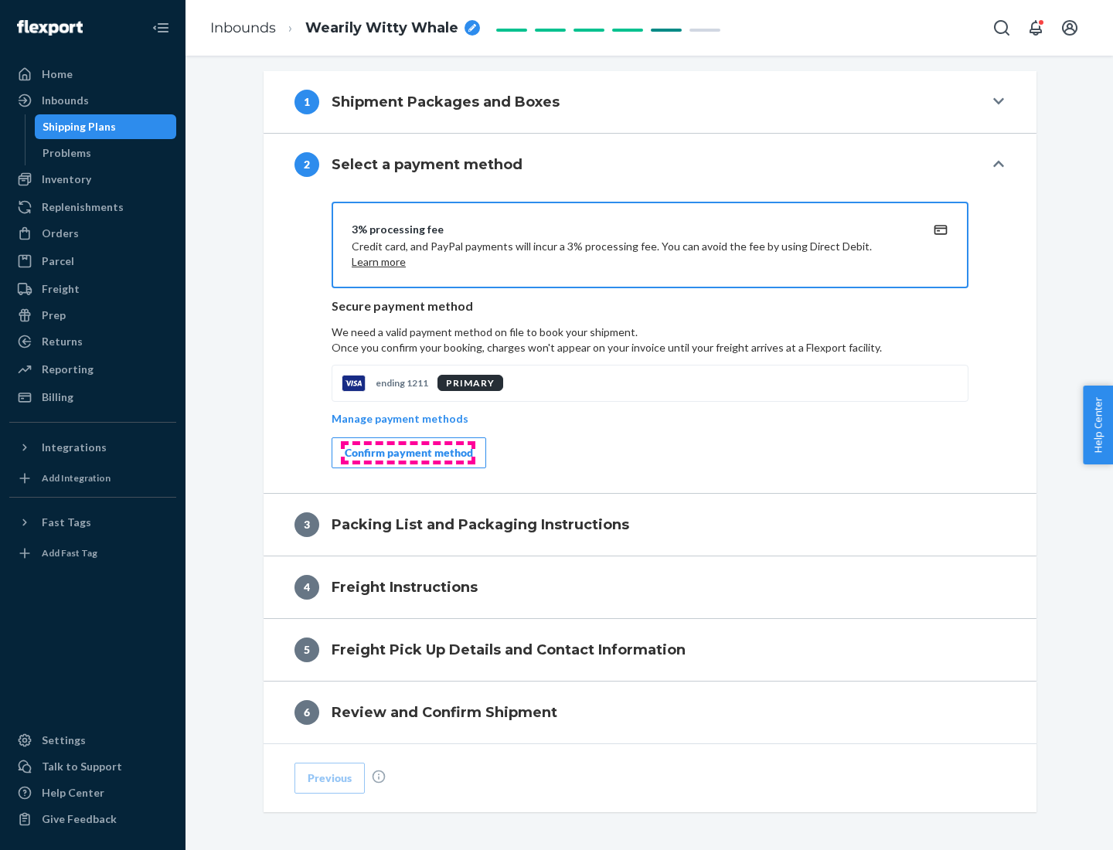
click at [407, 453] on div "Confirm payment method" at bounding box center [409, 452] width 128 height 15
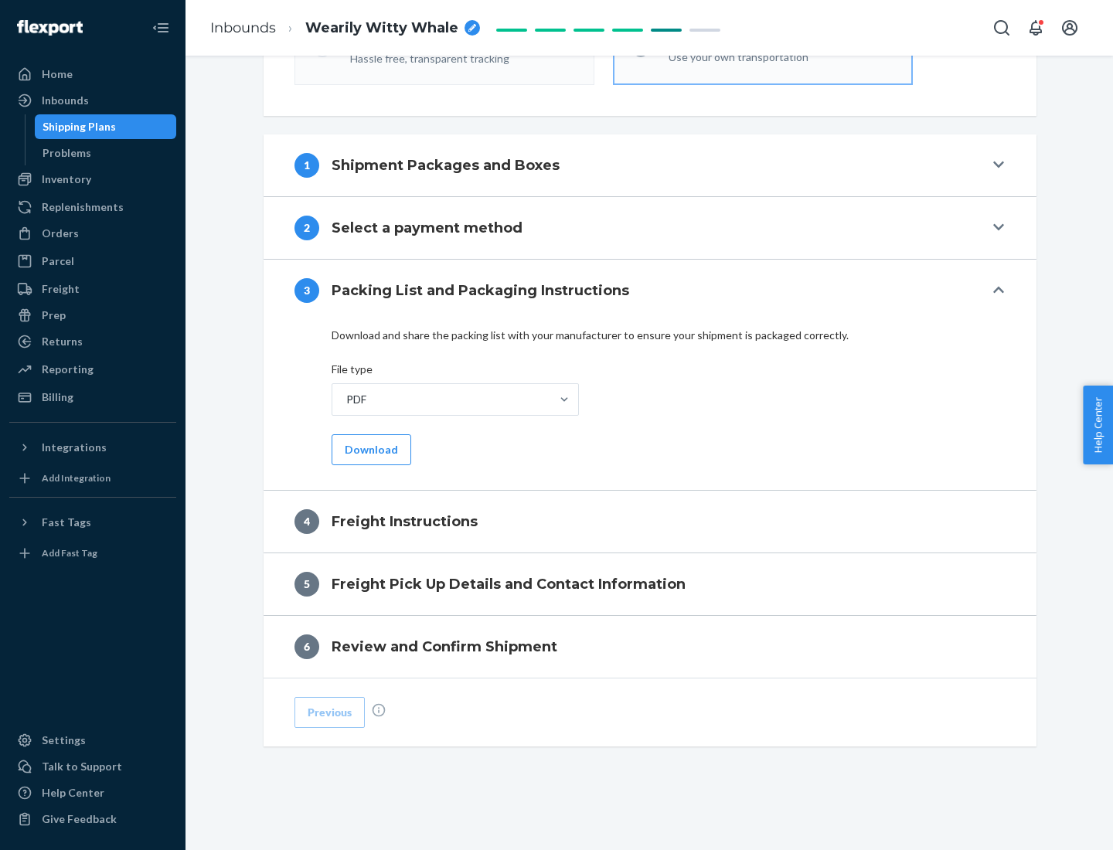
scroll to position [557, 0]
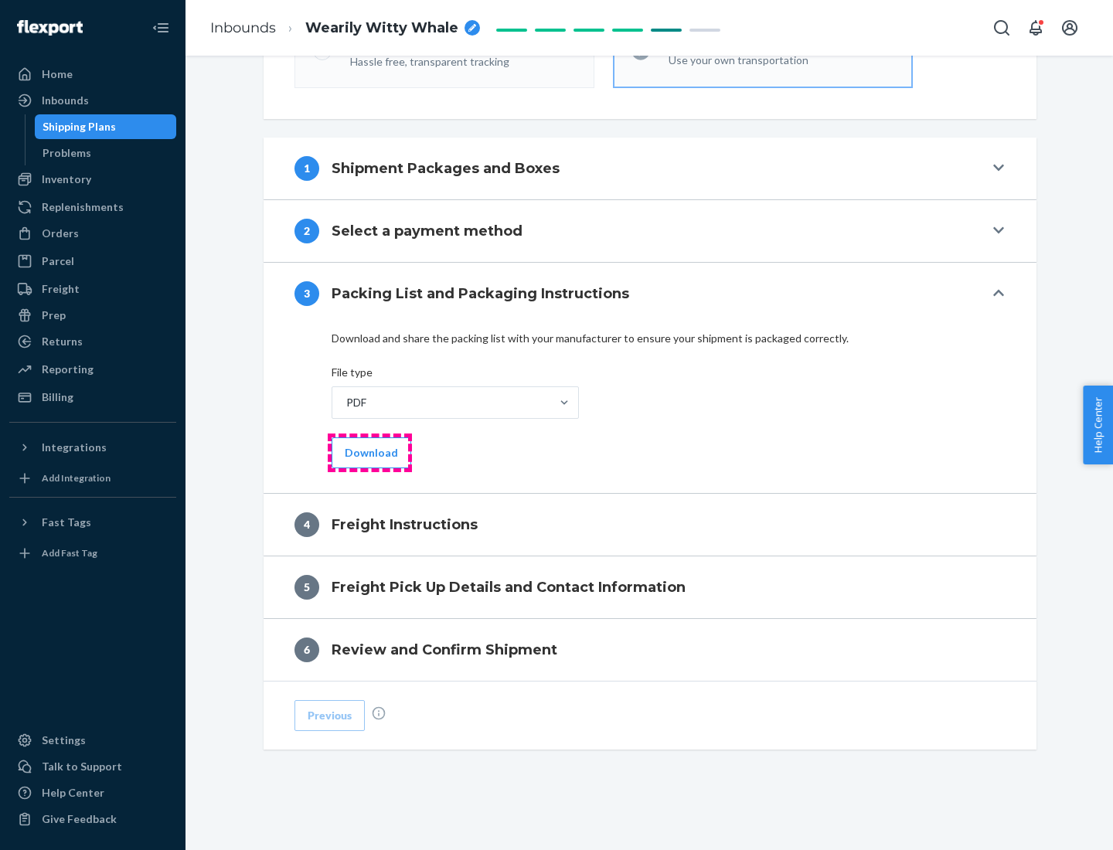
click at [369, 452] on button "Download" at bounding box center [371, 452] width 80 height 31
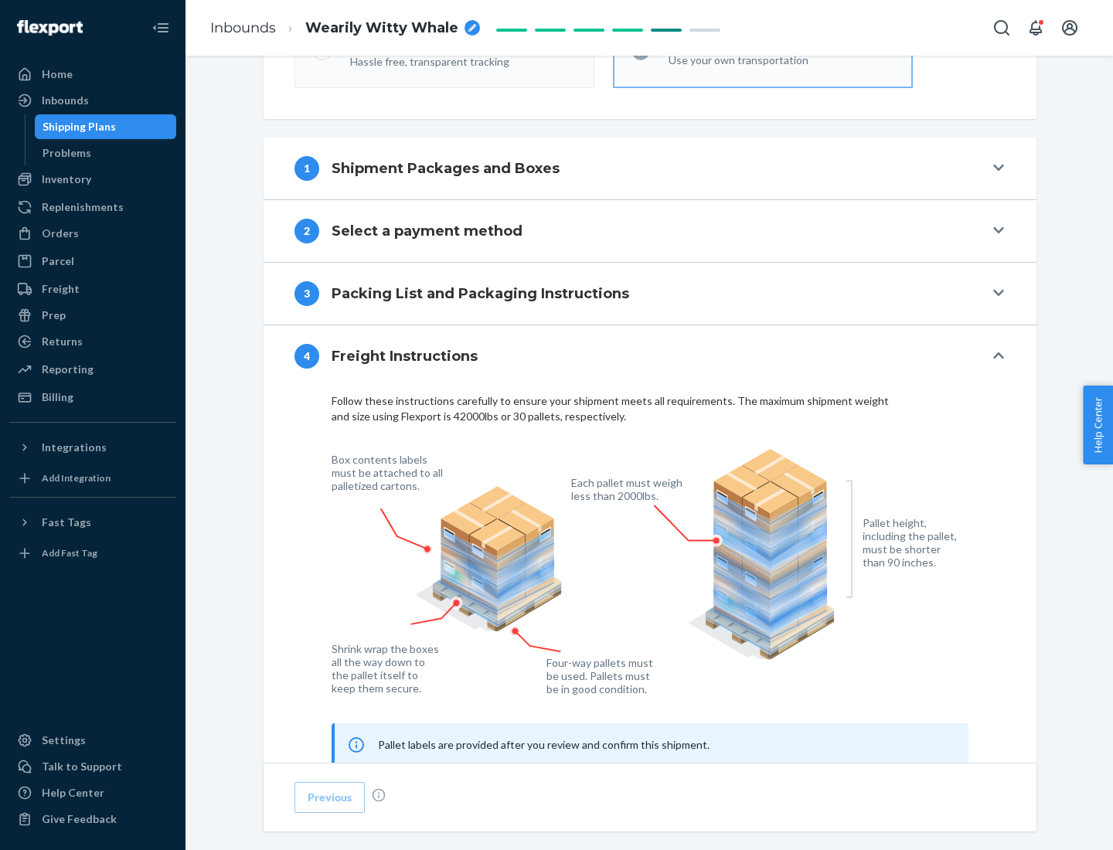
scroll to position [934, 0]
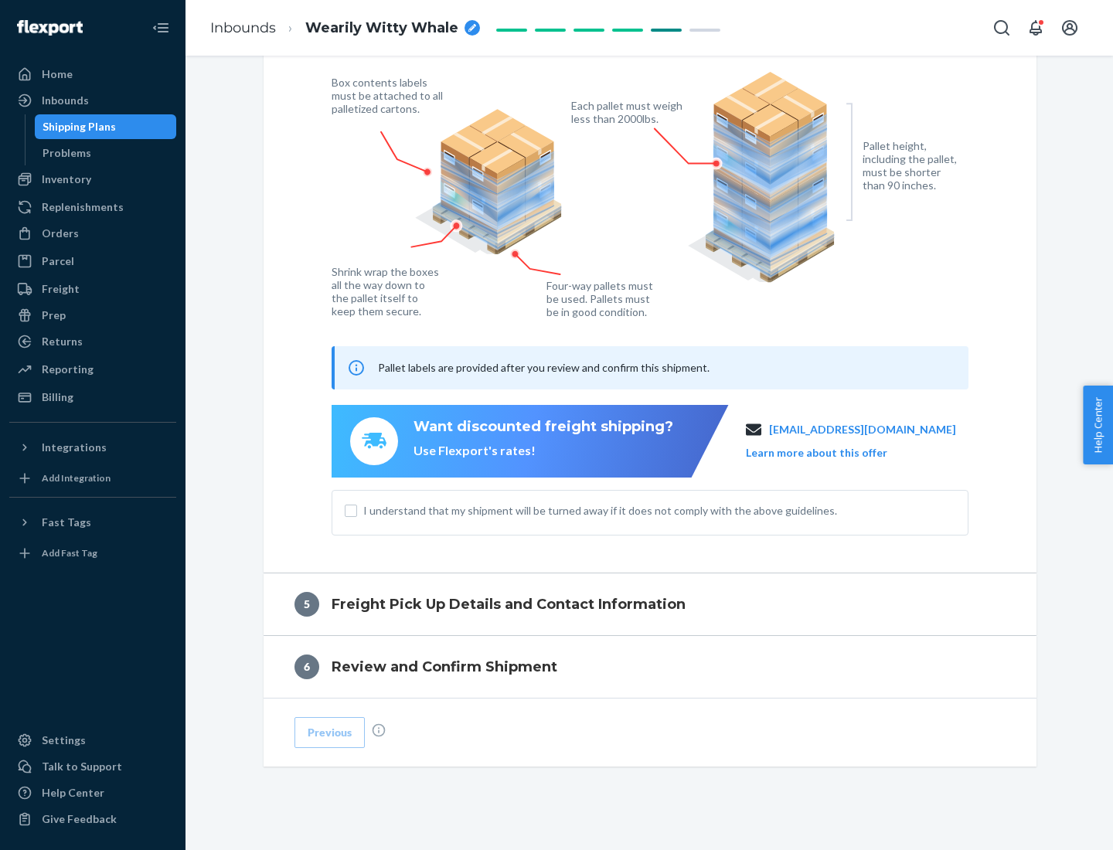
click at [835, 452] on button "Learn more about this offer" at bounding box center [816, 452] width 141 height 15
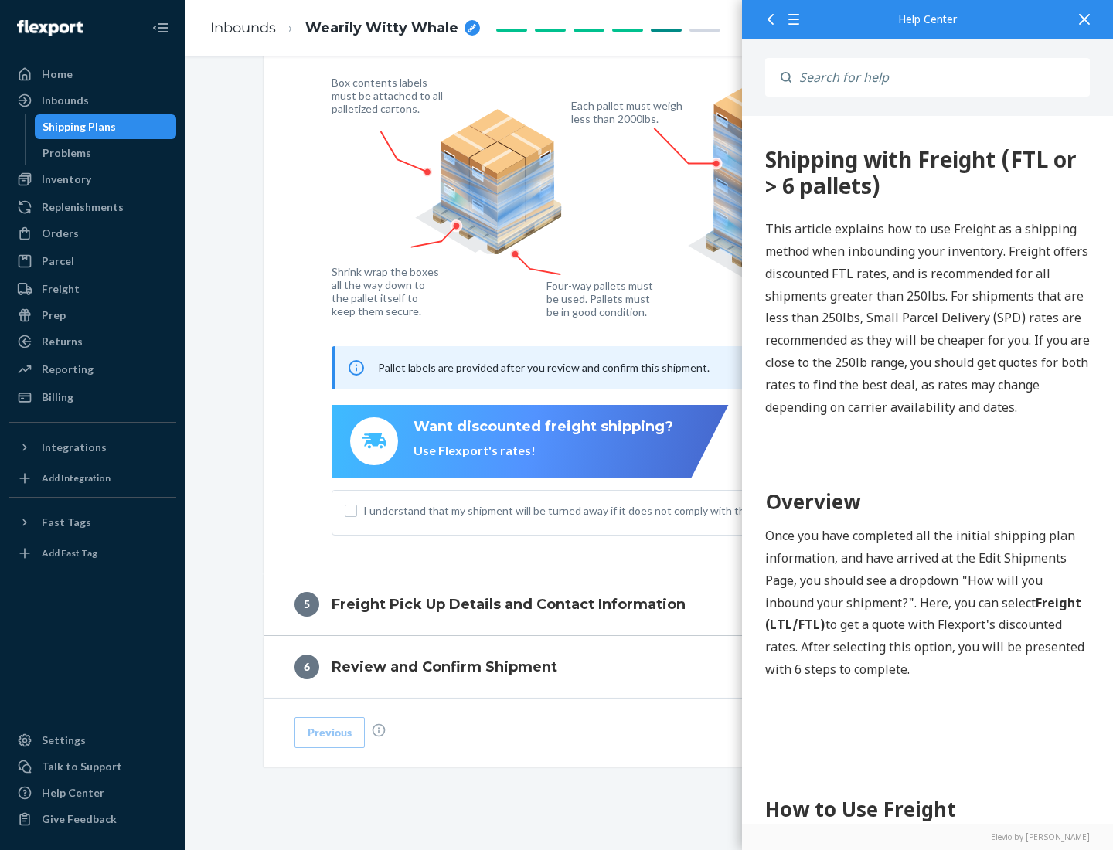
scroll to position [0, 0]
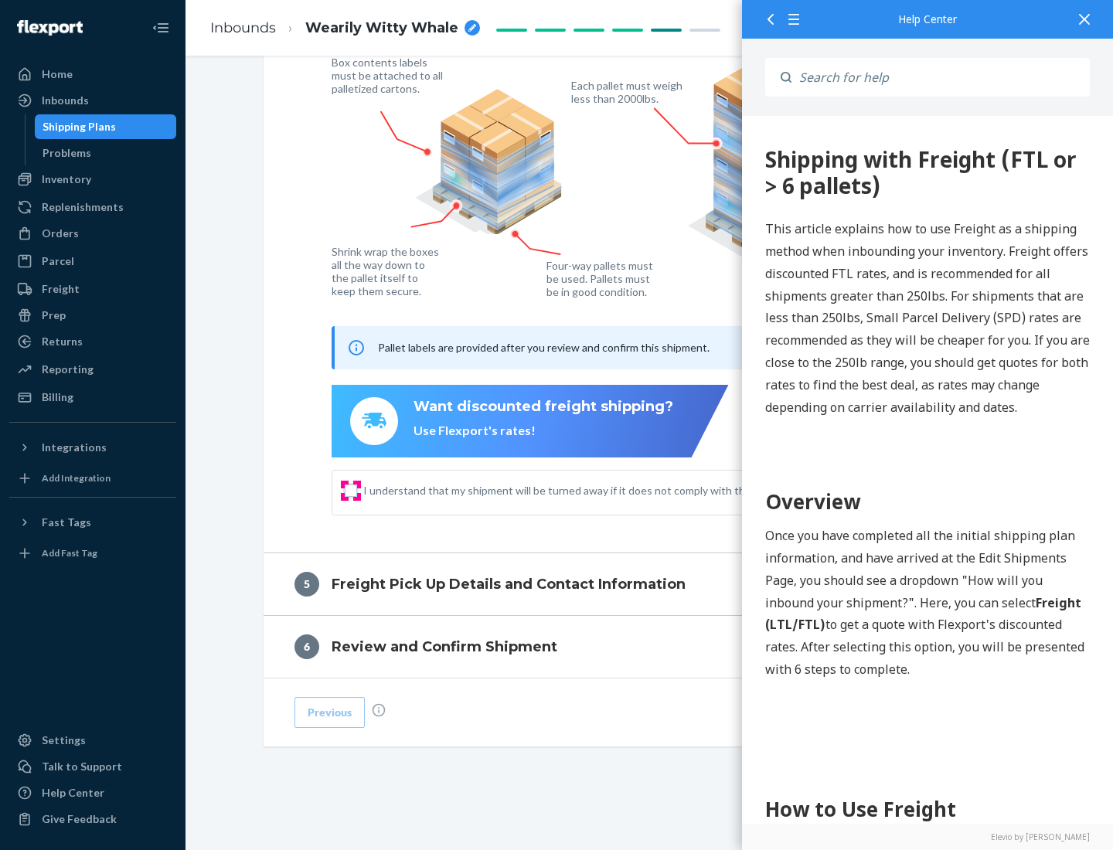
click at [351, 490] on input "I understand that my shipment will be turned away if it does not comply with th…" at bounding box center [351, 490] width 12 height 12
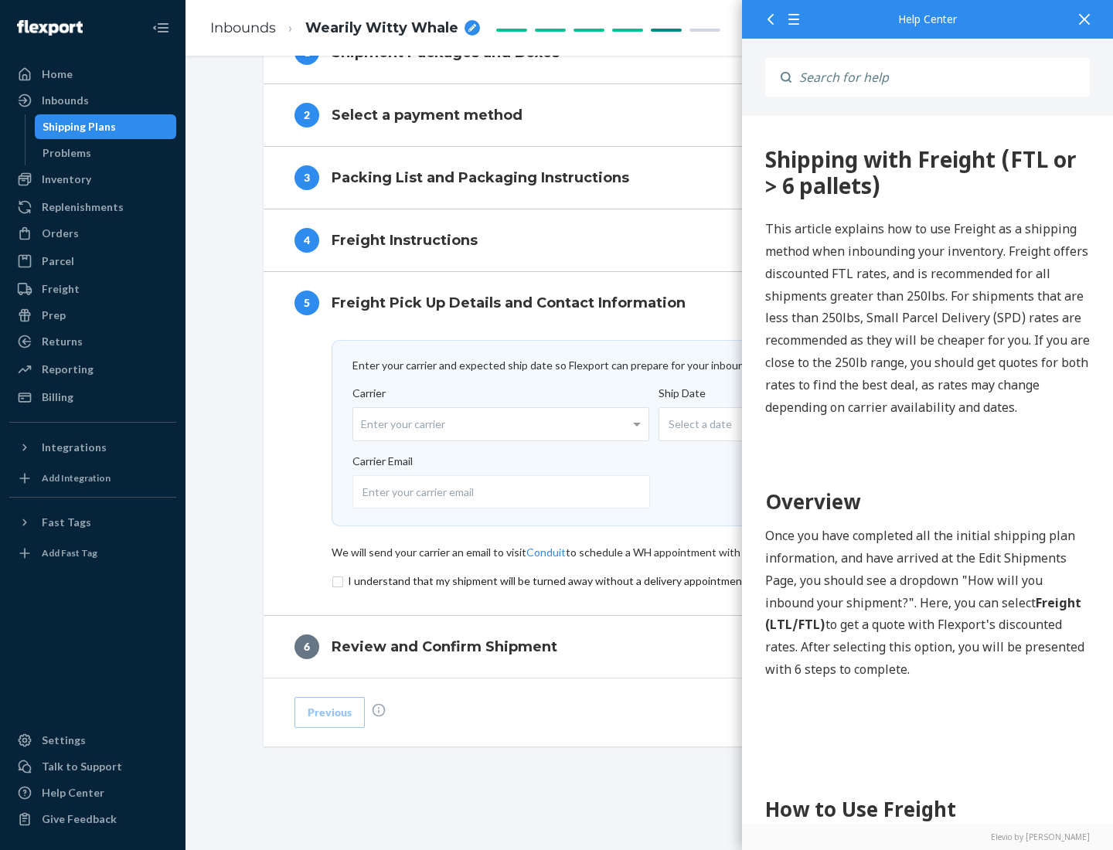
scroll to position [673, 0]
click at [650, 580] on input "checkbox" at bounding box center [649, 581] width 637 height 19
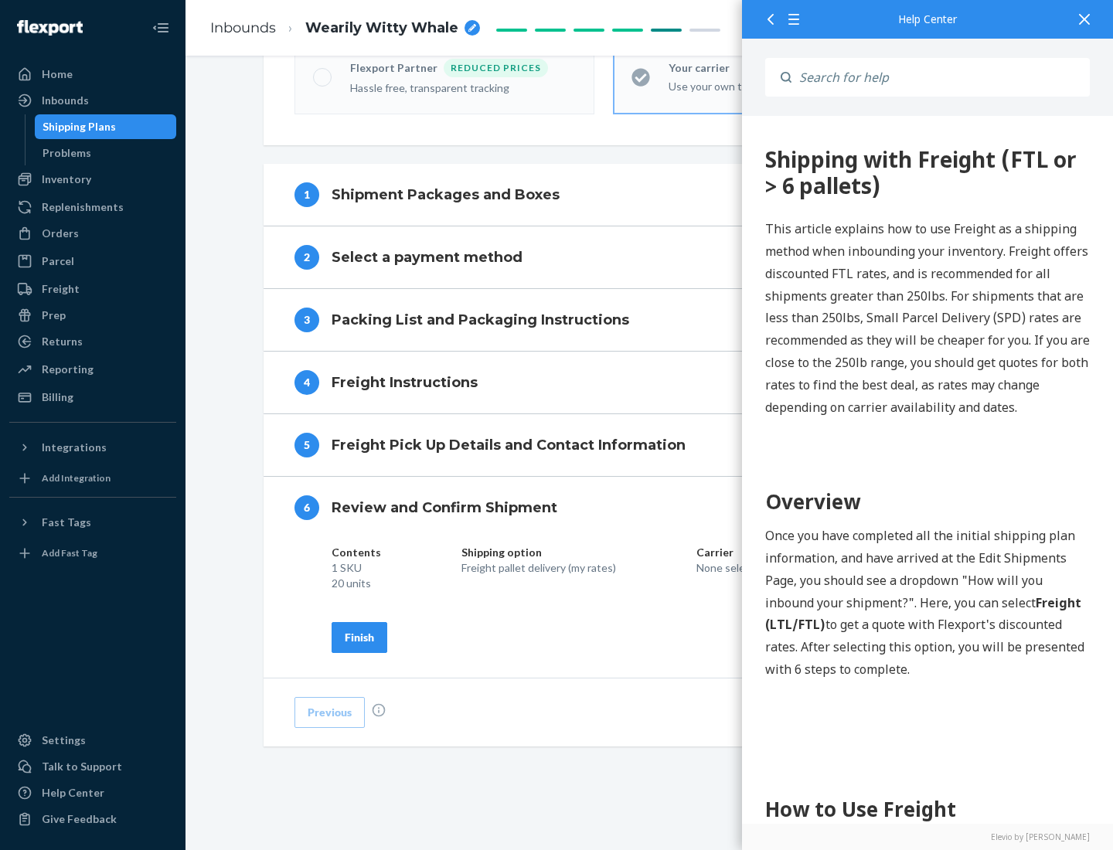
scroll to position [531, 0]
click at [359, 637] on div "Finish" at bounding box center [359, 637] width 29 height 15
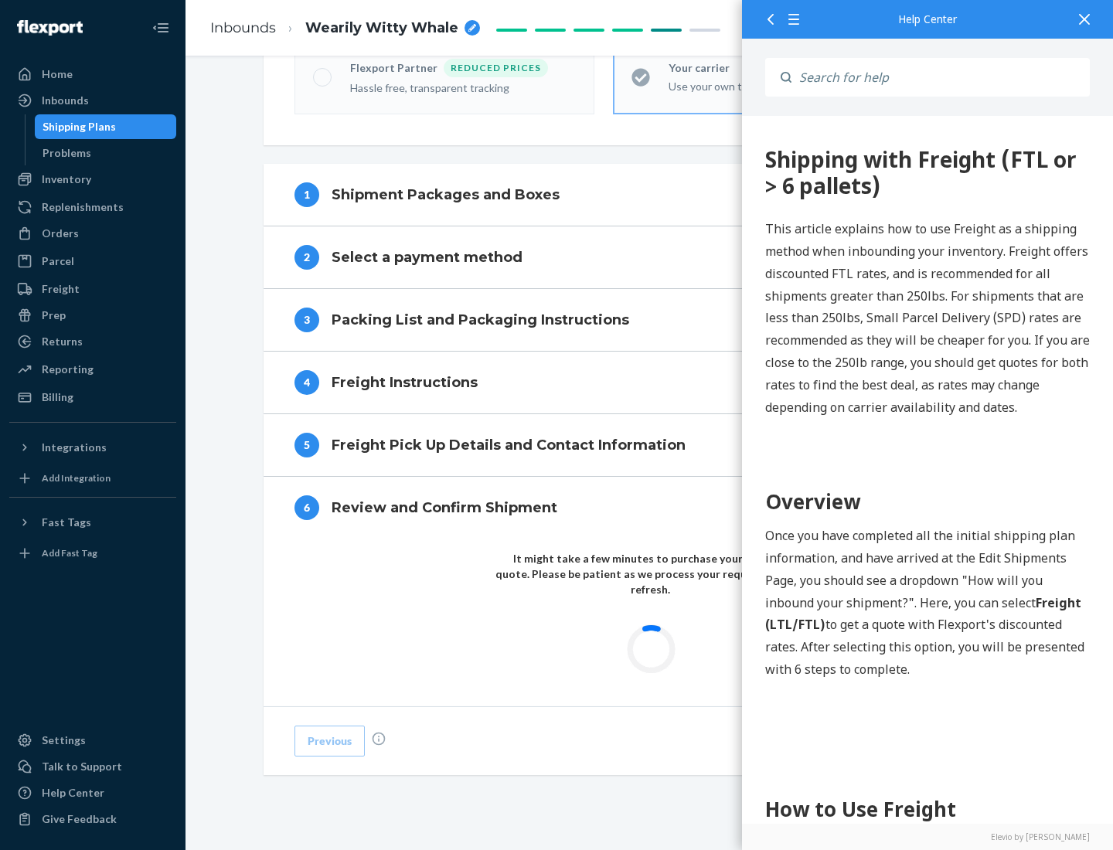
scroll to position [454, 0]
